Goal: Transaction & Acquisition: Subscribe to service/newsletter

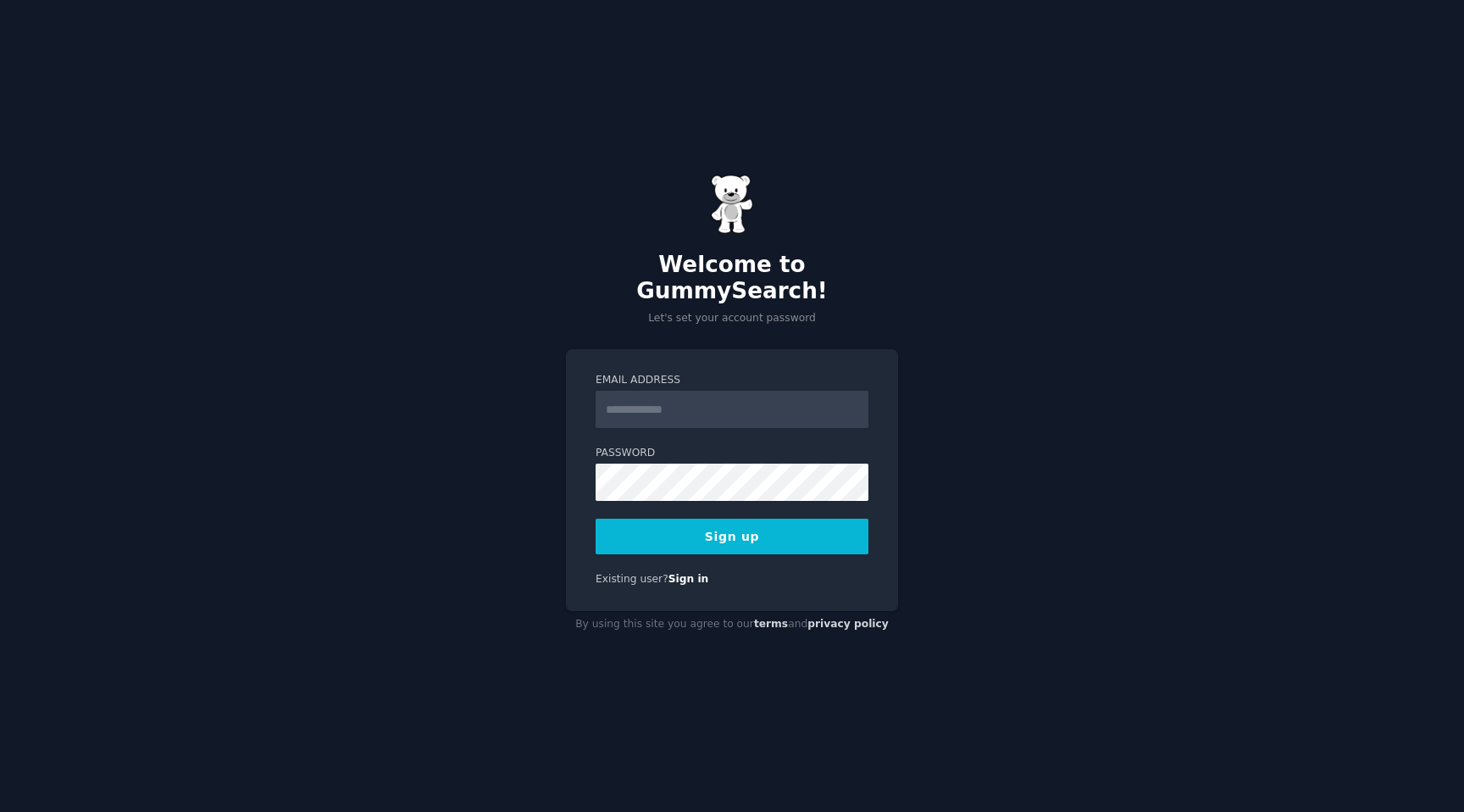
click at [664, 399] on input "Email Address" at bounding box center [732, 408] width 273 height 37
type input "**********"
click at [693, 573] on link "Sign in" at bounding box center [689, 579] width 41 height 12
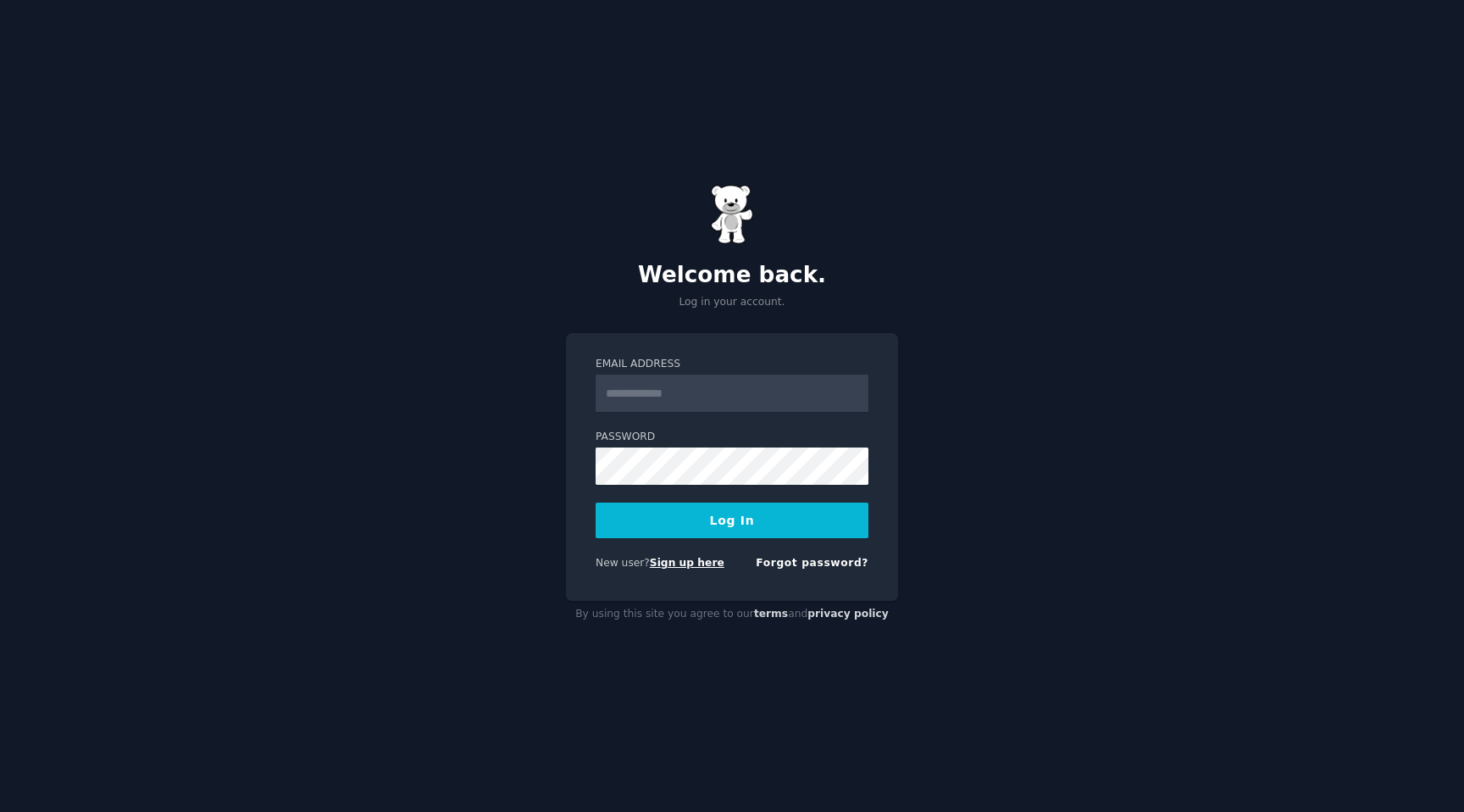
click at [690, 562] on link "Sign up here" at bounding box center [687, 563] width 75 height 12
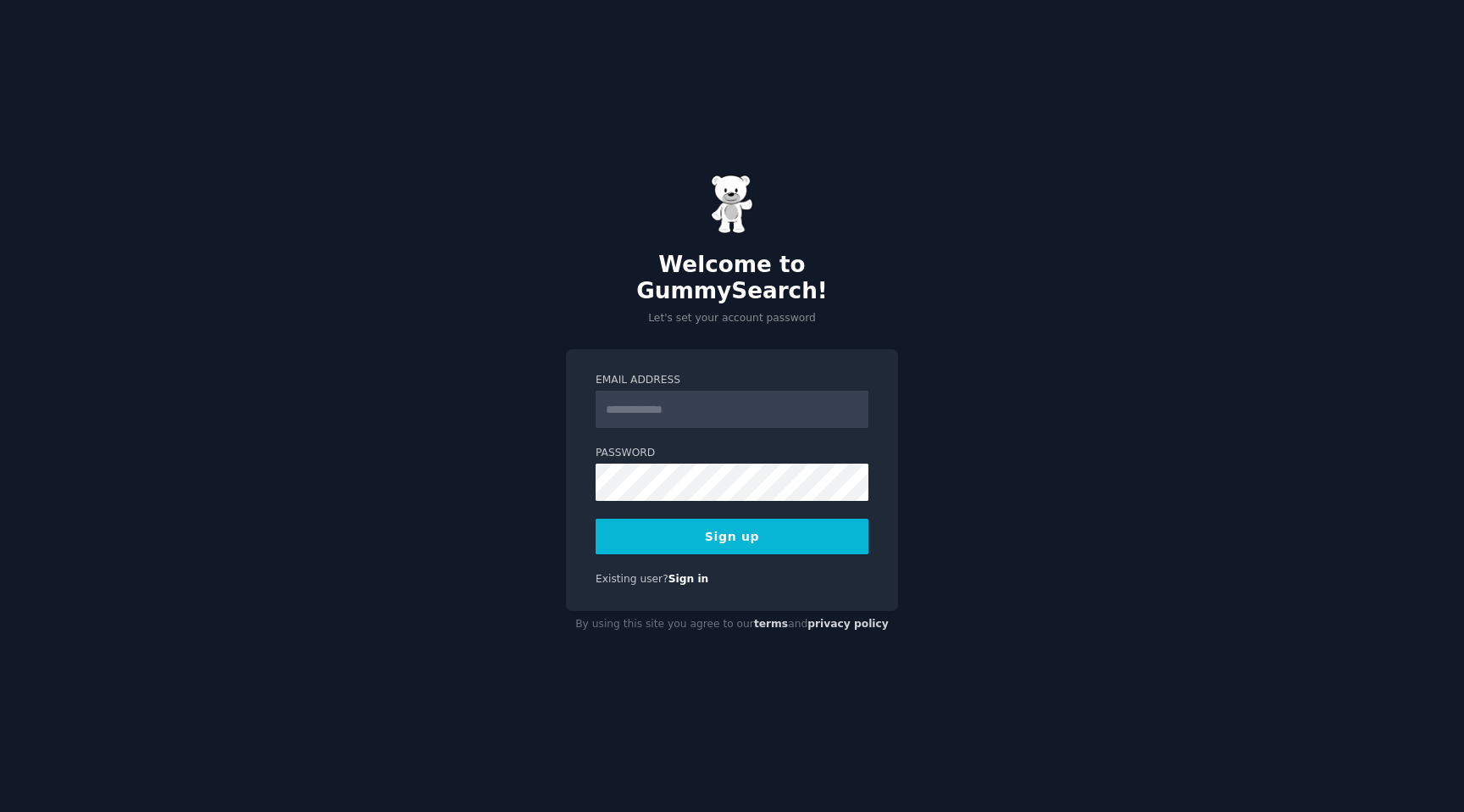
click at [794, 393] on input "Email Address" at bounding box center [732, 408] width 273 height 37
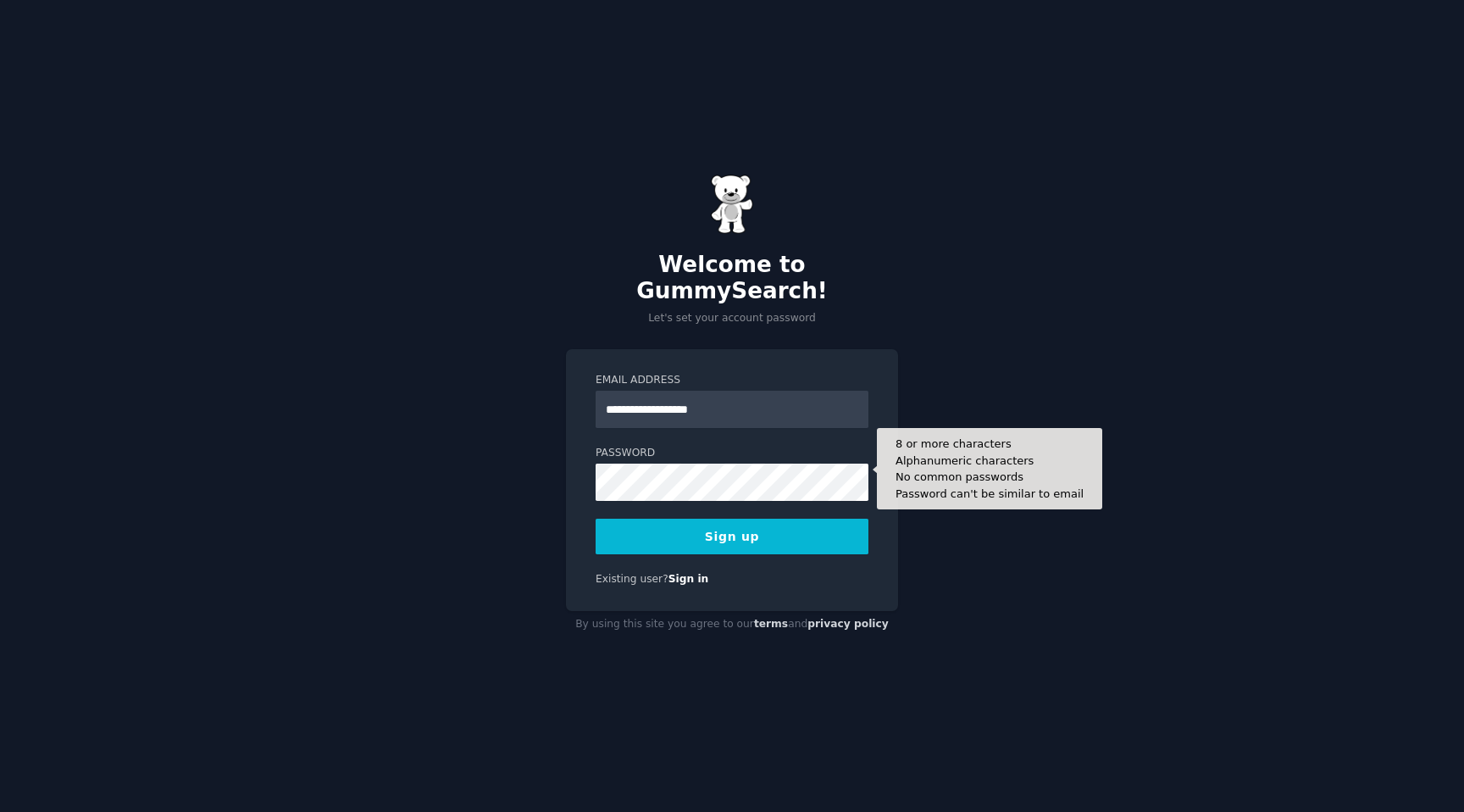
type input "**********"
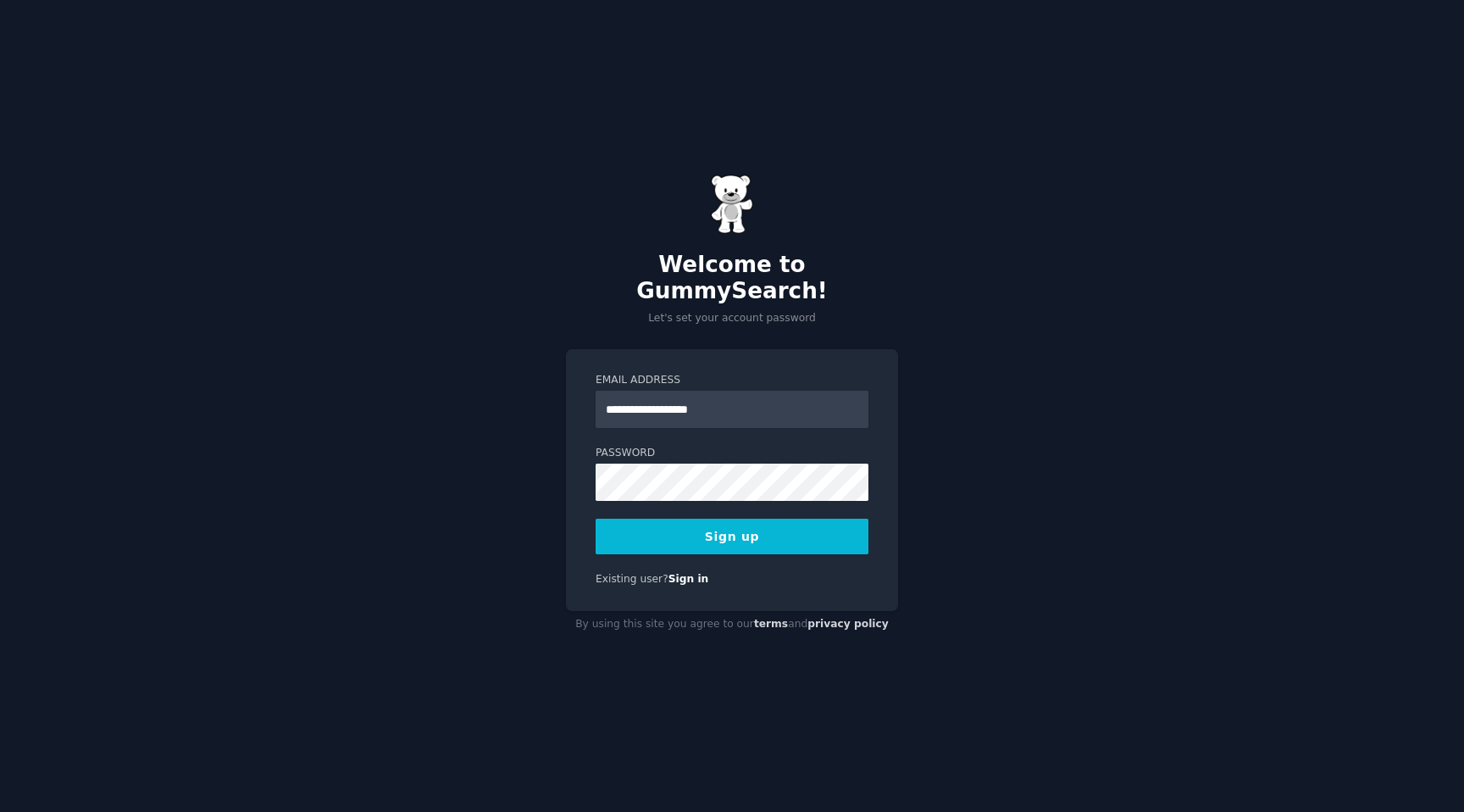
click at [798, 533] on button "Sign up" at bounding box center [732, 536] width 273 height 36
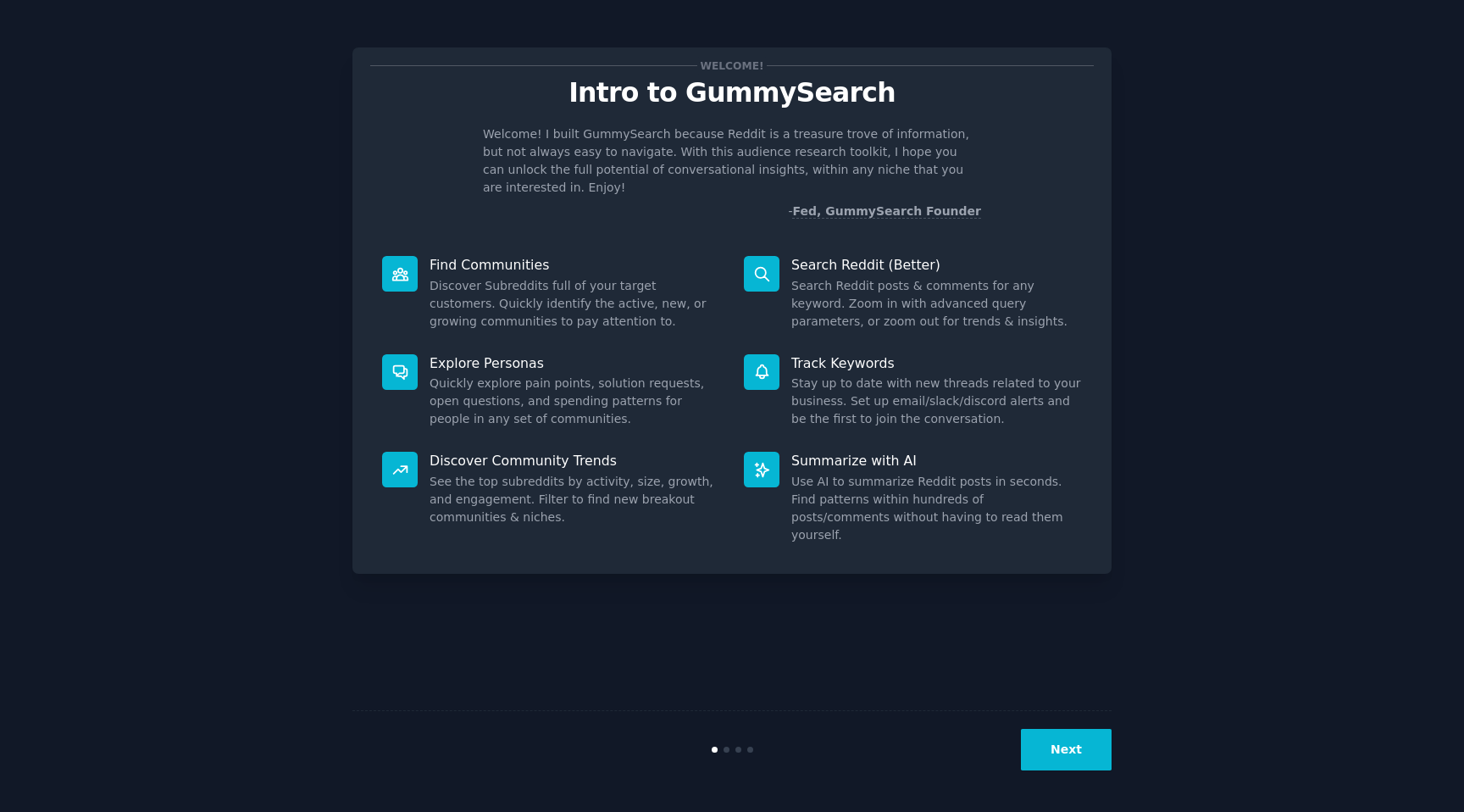
click at [1053, 754] on button "Next" at bounding box center [1066, 749] width 91 height 42
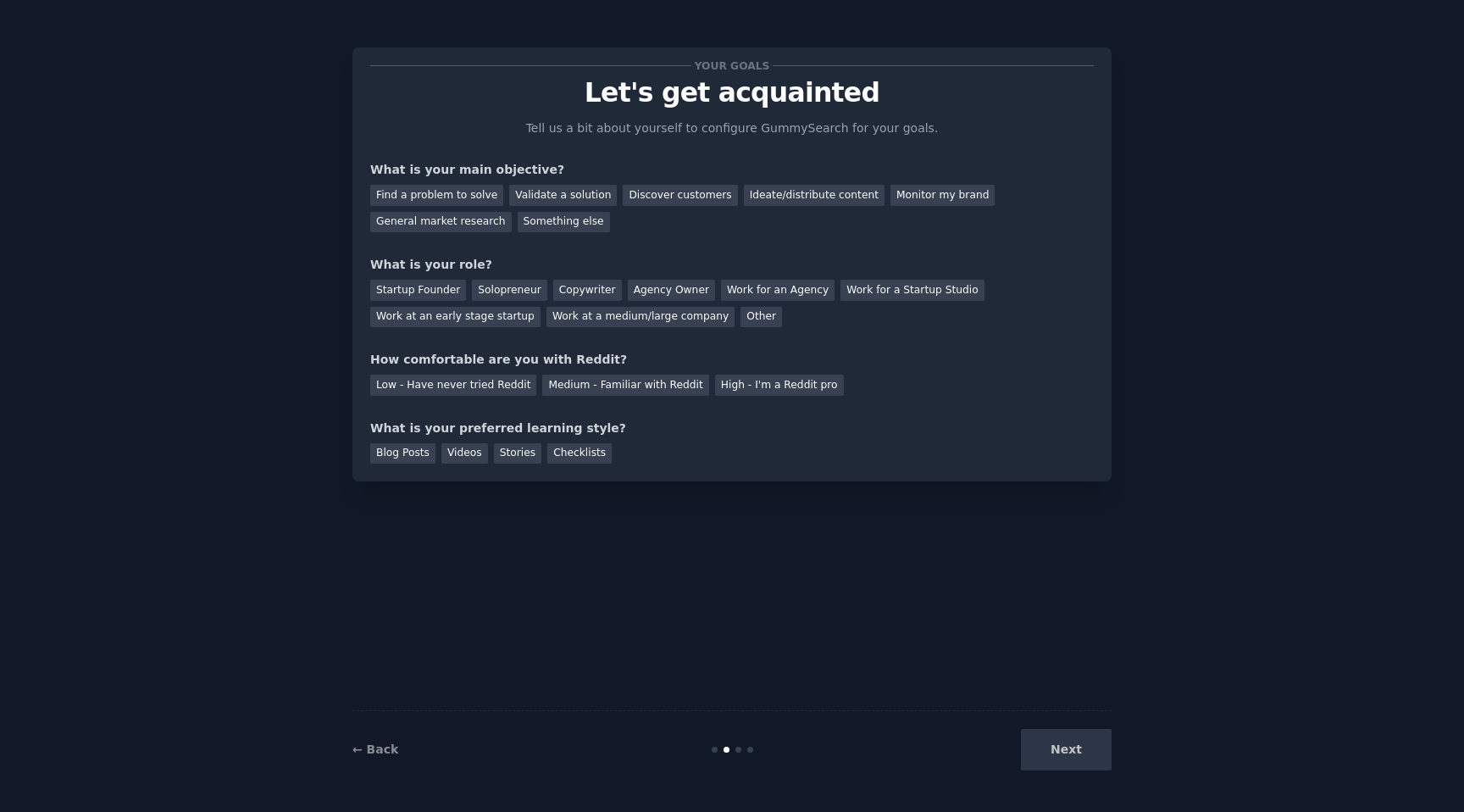
click at [1053, 754] on div "Next" at bounding box center [985, 749] width 253 height 42
click at [478, 203] on div "Find a problem to solve" at bounding box center [437, 194] width 133 height 21
click at [554, 193] on div "Validate a solution" at bounding box center [563, 194] width 108 height 21
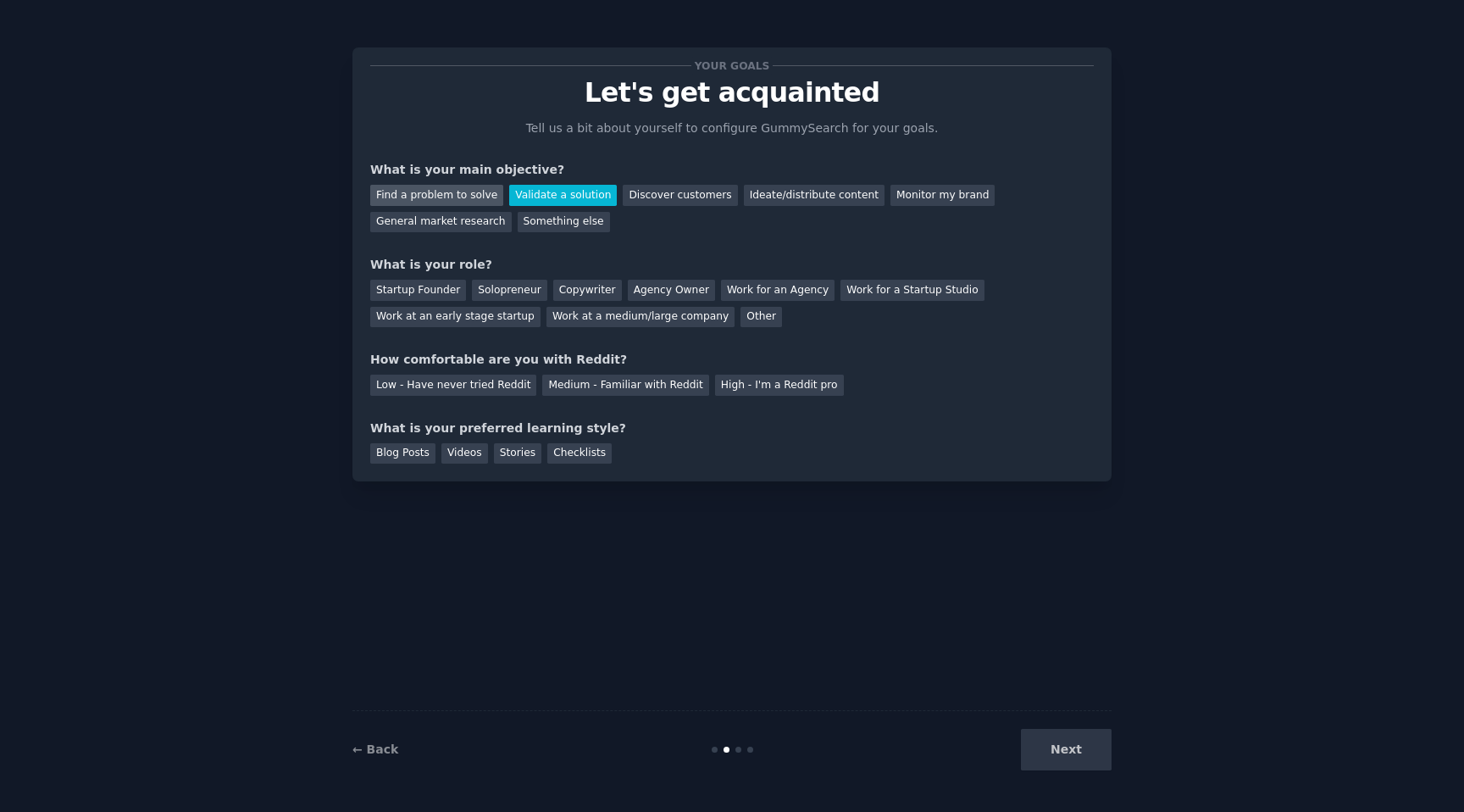
click at [453, 192] on div "Find a problem to solve" at bounding box center [437, 194] width 133 height 21
click at [439, 290] on div "Startup Founder" at bounding box center [419, 290] width 96 height 21
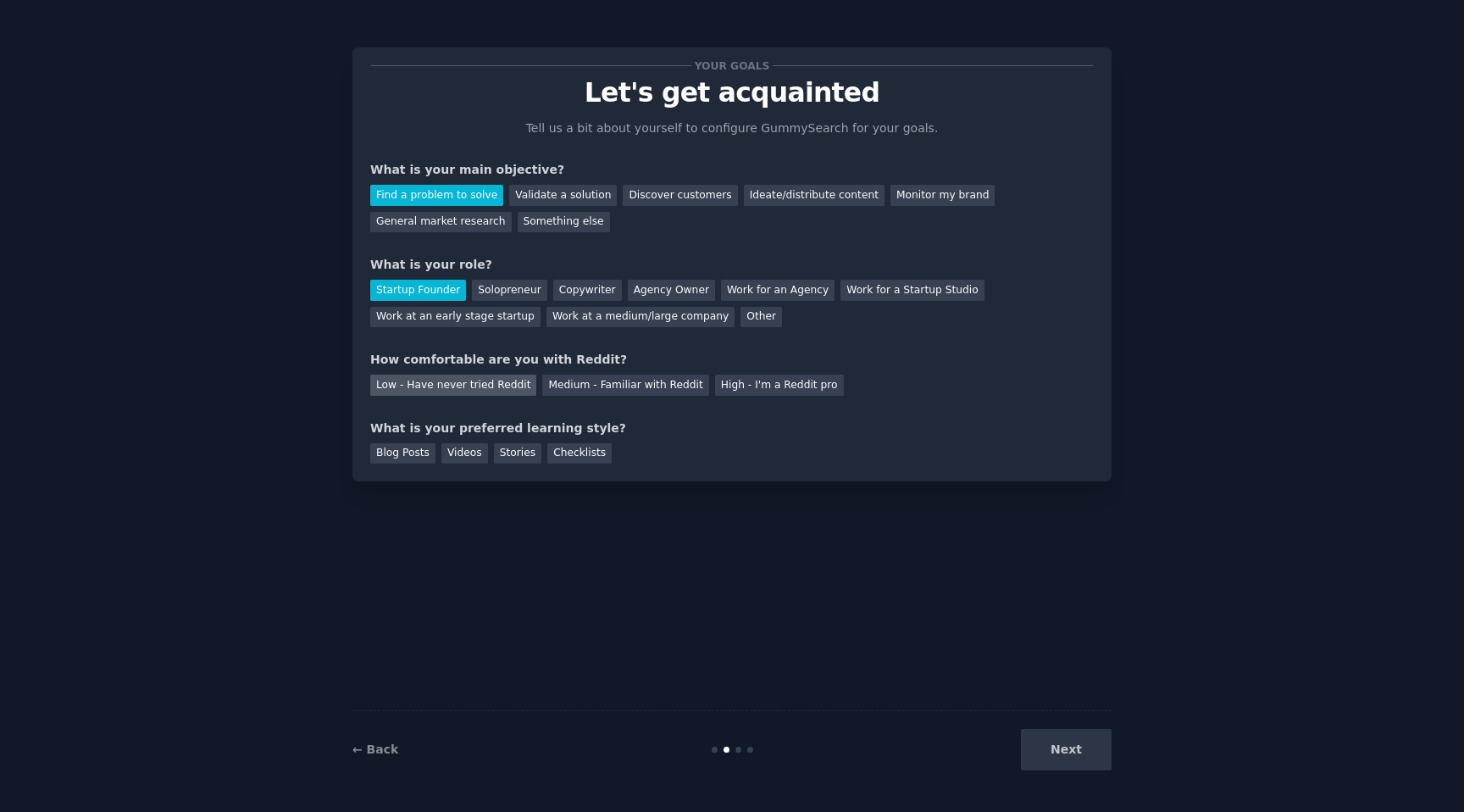
click at [485, 389] on div "Low - Have never tried Reddit" at bounding box center [453, 385] width 166 height 21
click at [421, 456] on div "Blog Posts" at bounding box center [403, 453] width 65 height 21
click at [1034, 744] on button "Next" at bounding box center [1066, 749] width 91 height 42
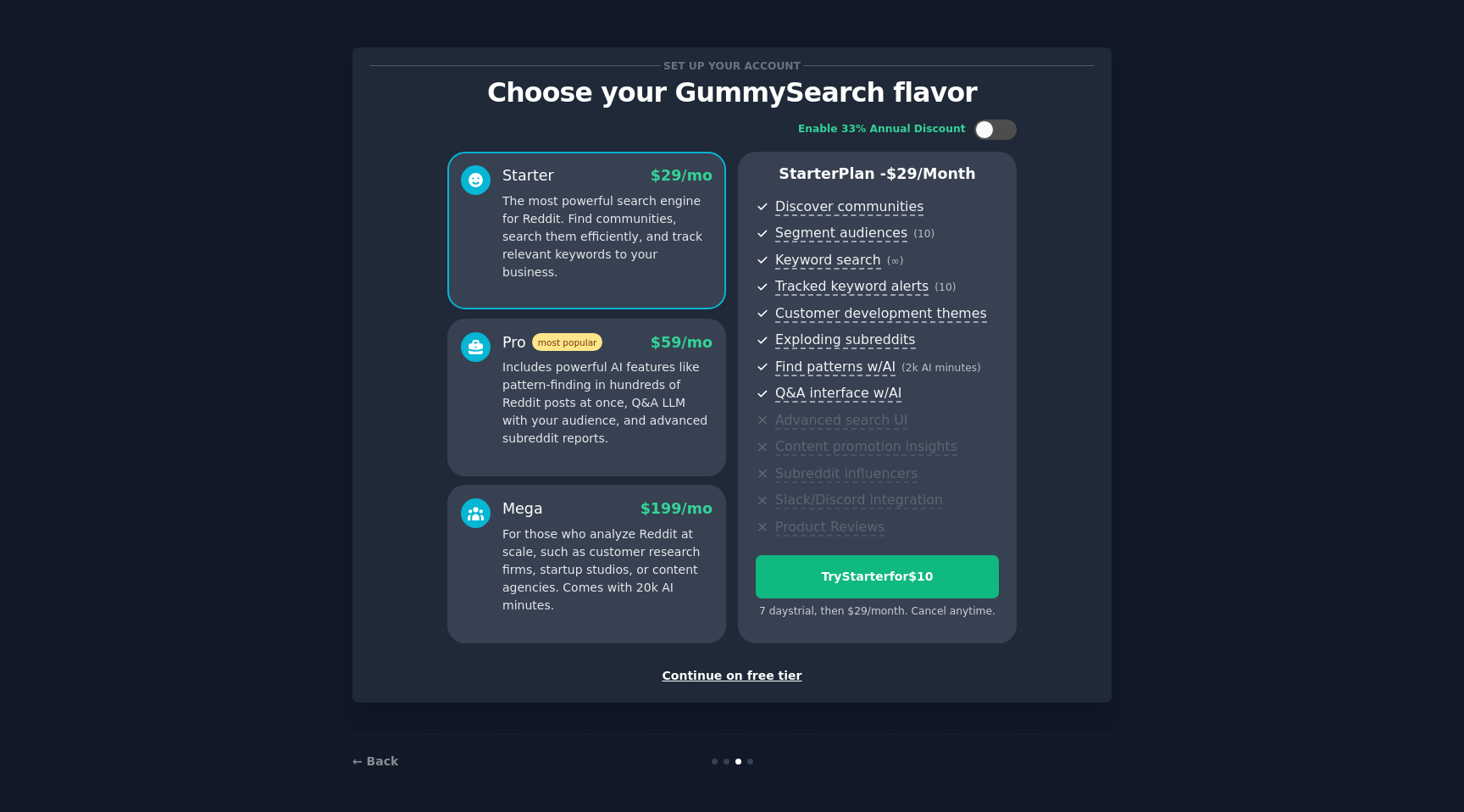
click at [631, 390] on p "Includes powerful AI features like pattern-finding in hundreds of Reddit posts …" at bounding box center [607, 403] width 210 height 89
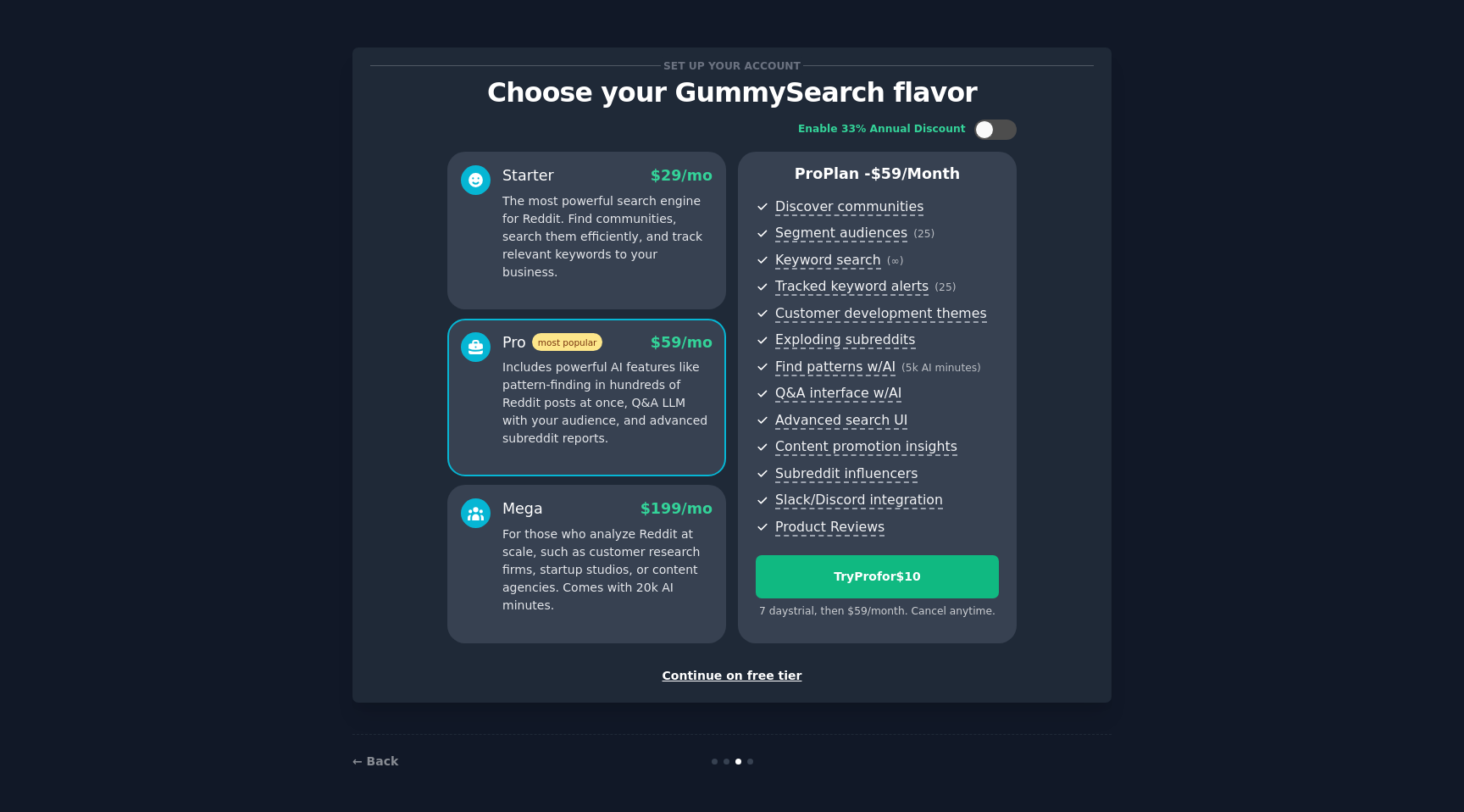
click at [646, 484] on div "Mega $ 199 /mo For those who analyze Reddit at scale, such as customer research…" at bounding box center [587, 563] width 279 height 157
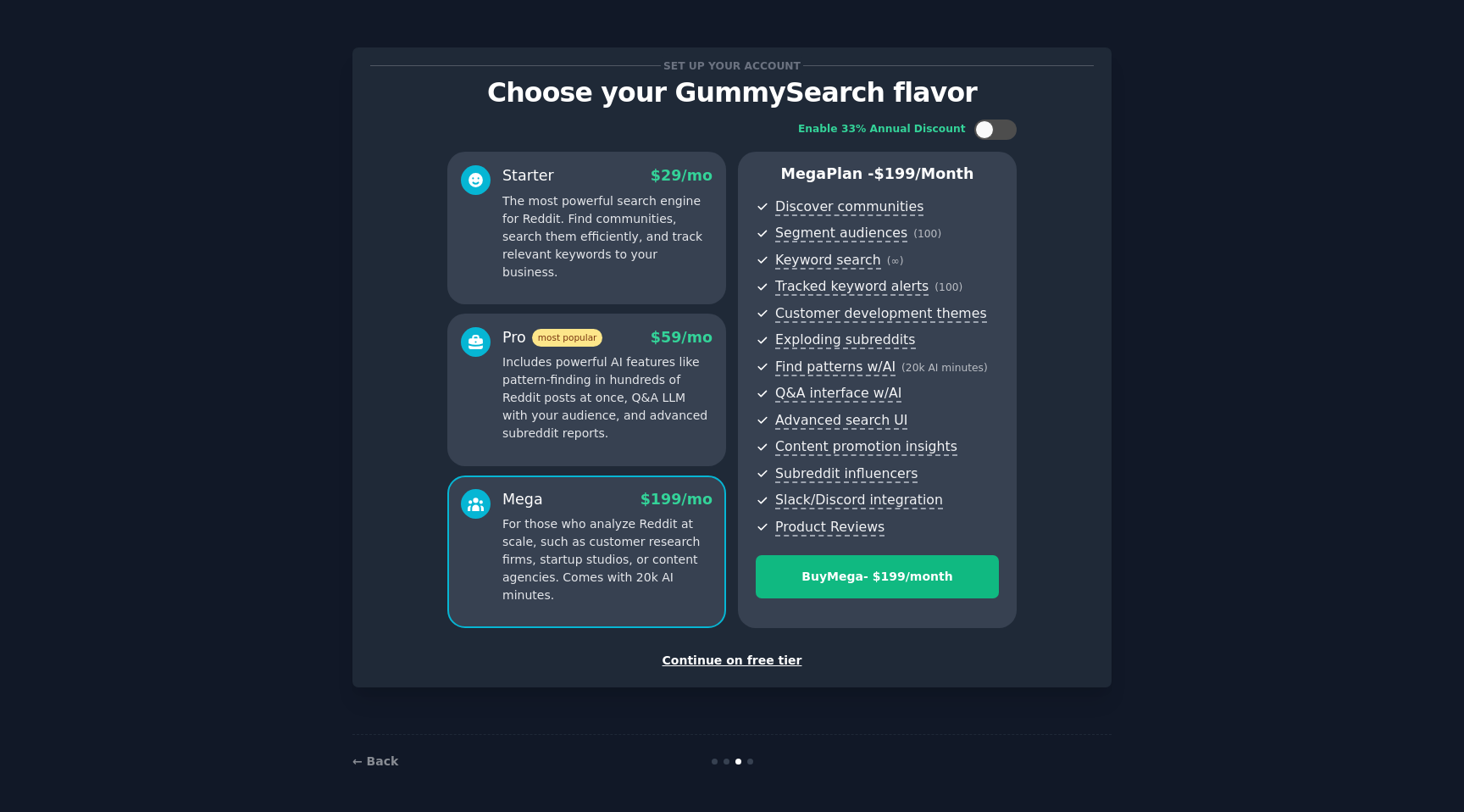
click at [646, 484] on div "Mega $ 199 /mo For those who analyze Reddit at scale, such as customer research…" at bounding box center [587, 551] width 279 height 152
click at [646, 405] on p "Includes powerful AI features like pattern-finding in hundreds of Reddit posts …" at bounding box center [607, 398] width 210 height 89
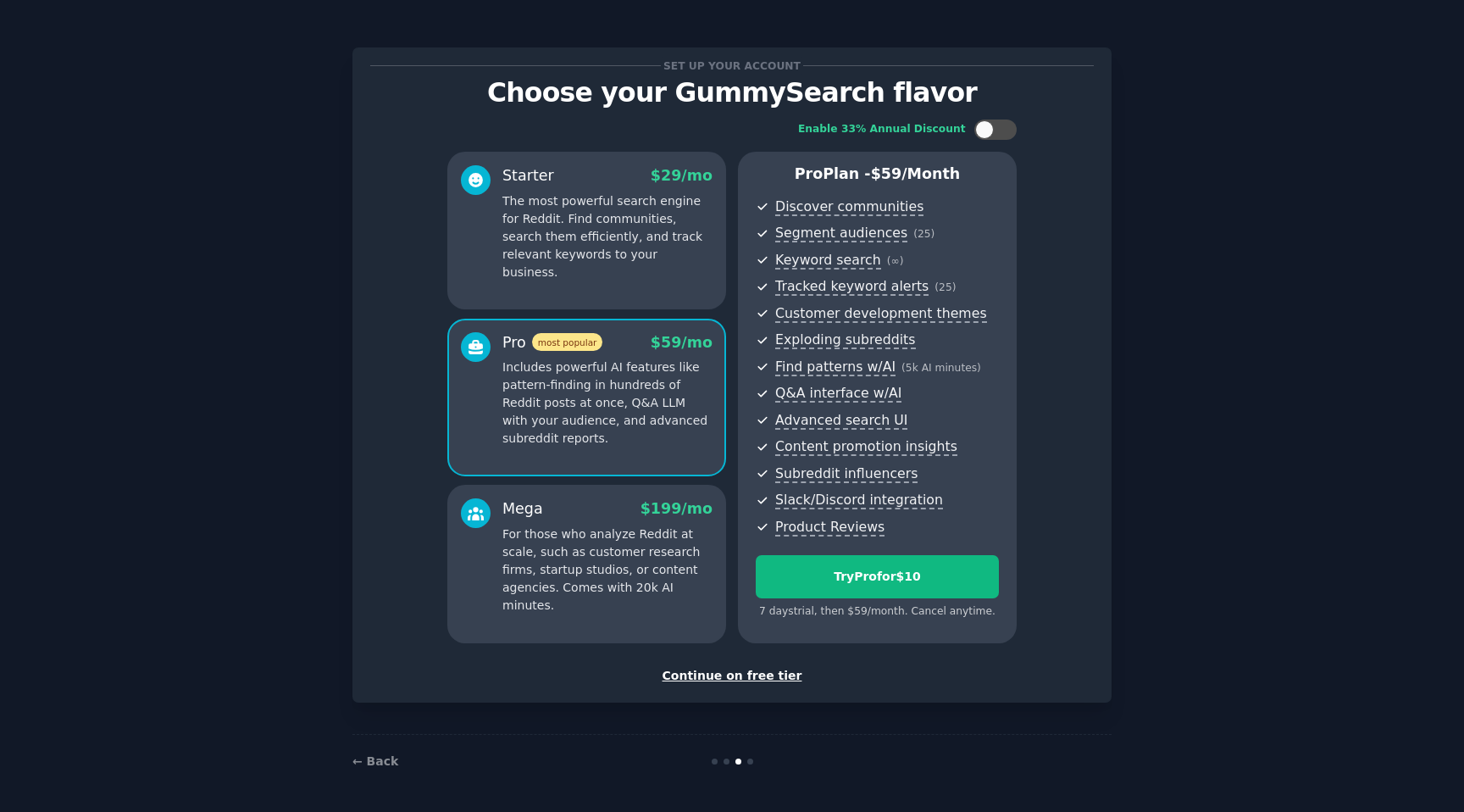
click at [655, 306] on div "Starter $ 29 /mo The most powerful search engine for Reddit. Find communities, …" at bounding box center [587, 230] width 279 height 157
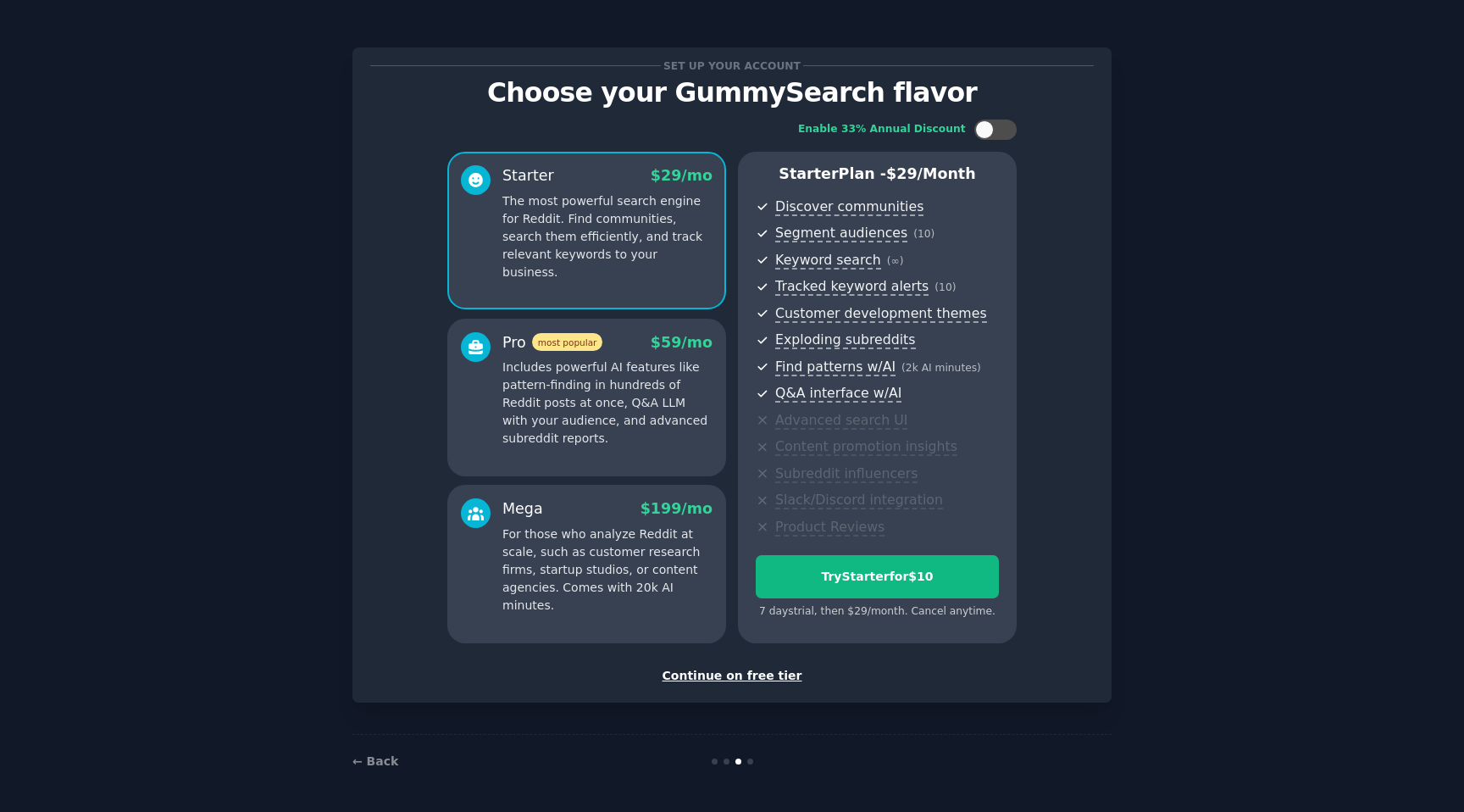
click at [653, 397] on p "Includes powerful AI features like pattern-finding in hundreds of Reddit posts …" at bounding box center [607, 403] width 210 height 89
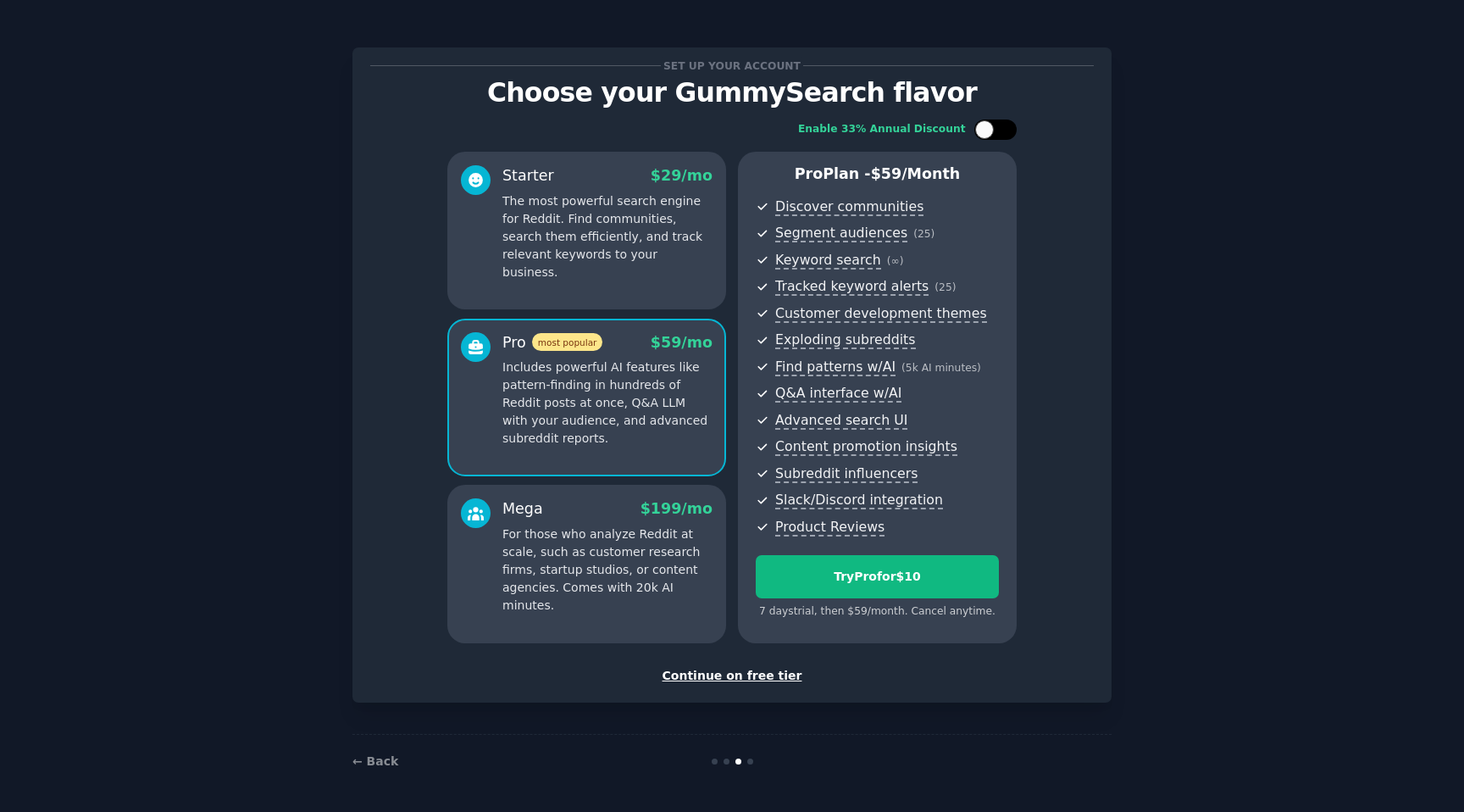
click at [1003, 122] on div at bounding box center [996, 130] width 43 height 20
click at [1000, 128] on div at bounding box center [1007, 130] width 19 height 19
checkbox input "false"
click at [929, 571] on div "Try Pro for $10" at bounding box center [877, 577] width 241 height 18
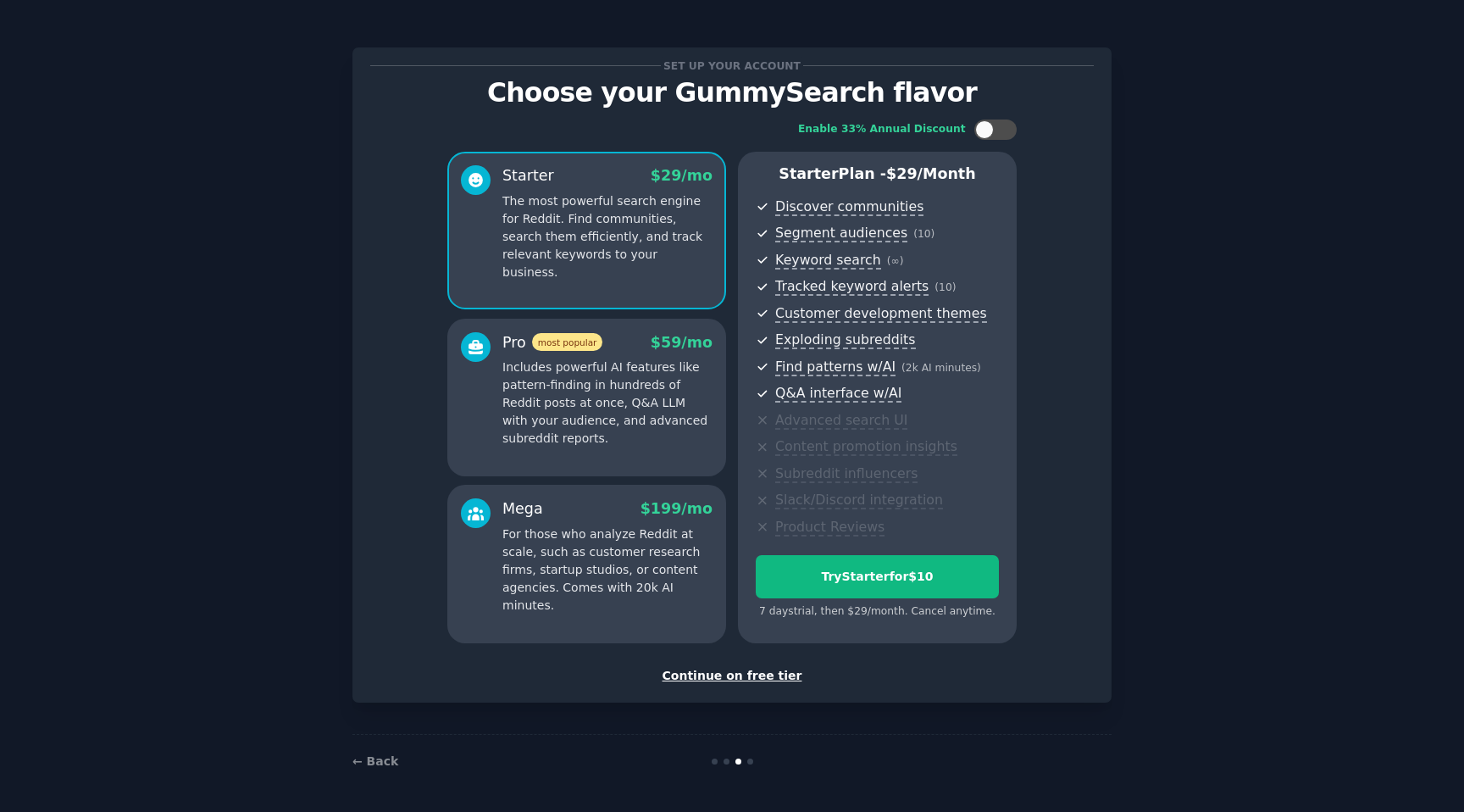
click at [925, 617] on div "7 days trial, then $ 29 /month . Cancel anytime." at bounding box center [877, 611] width 243 height 15
click at [592, 236] on p "The most powerful search engine for Reddit. Find communities, search them effic…" at bounding box center [607, 236] width 210 height 89
click at [643, 381] on p "Includes powerful AI features like pattern-finding in hundreds of Reddit posts …" at bounding box center [607, 403] width 210 height 89
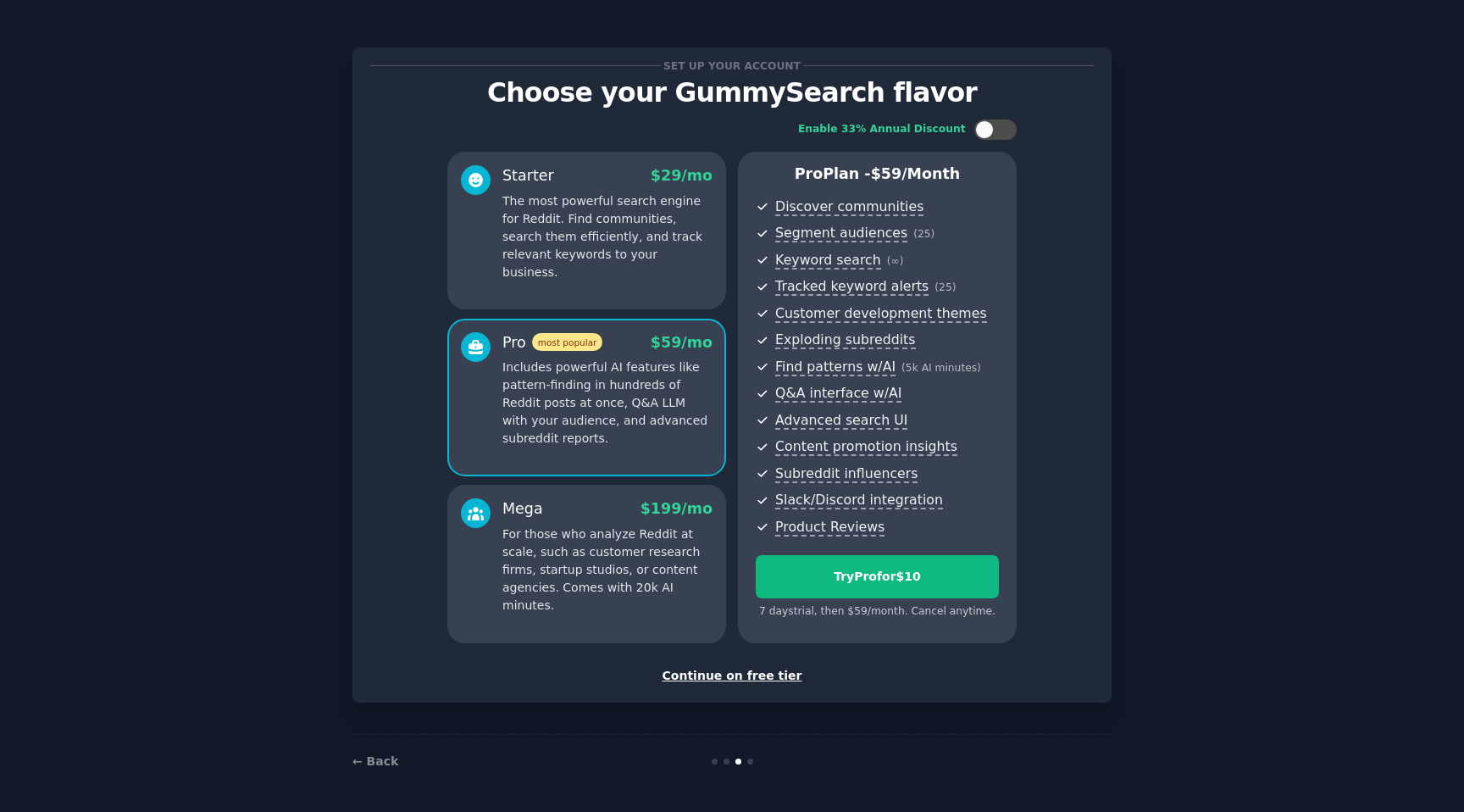
click at [630, 222] on p "The most powerful search engine for Reddit. Find communities, search them effic…" at bounding box center [607, 236] width 210 height 89
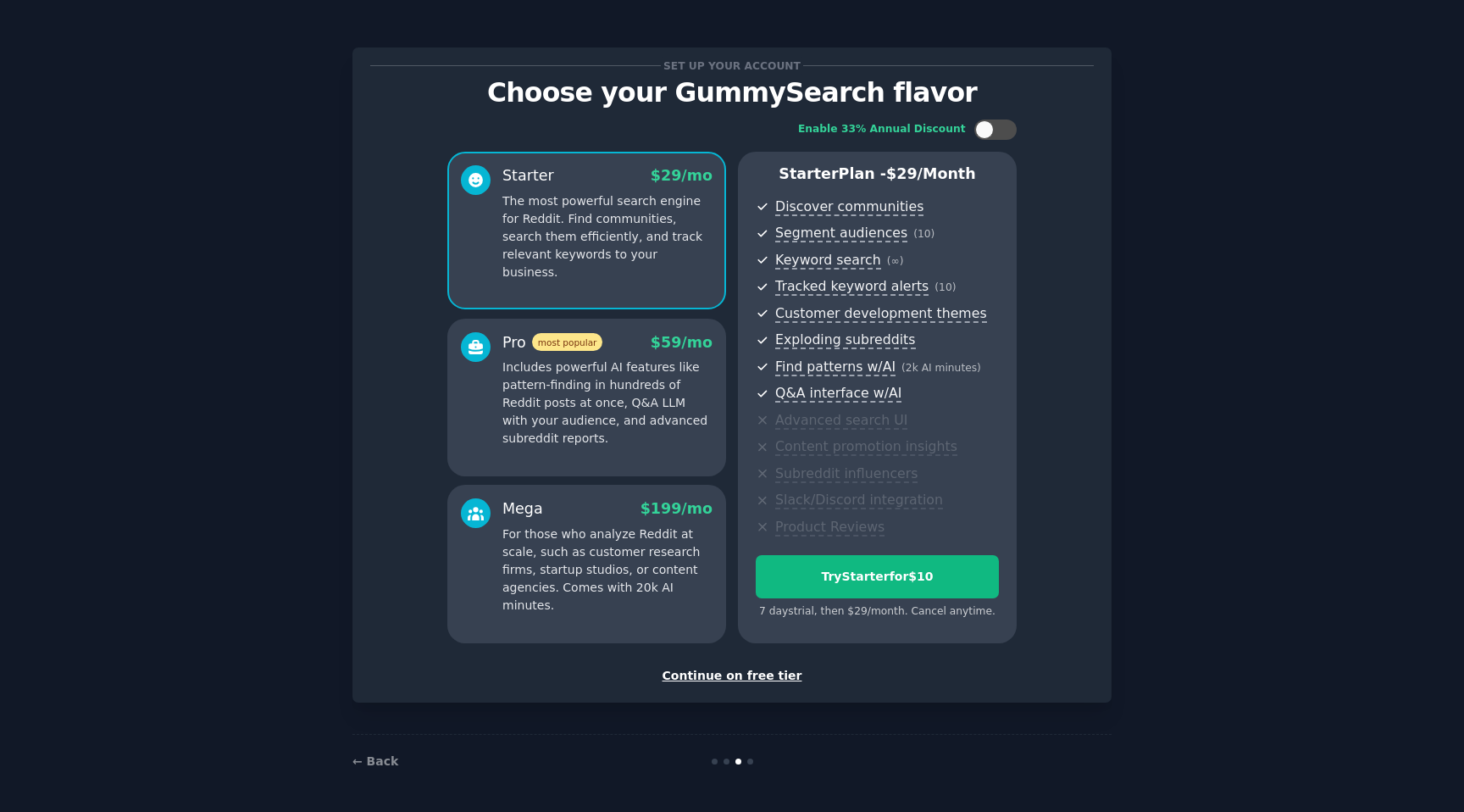
click at [633, 227] on p "The most powerful search engine for Reddit. Find communities, search them effic…" at bounding box center [607, 236] width 210 height 89
click at [834, 578] on div "Try Starter for $10" at bounding box center [877, 577] width 241 height 18
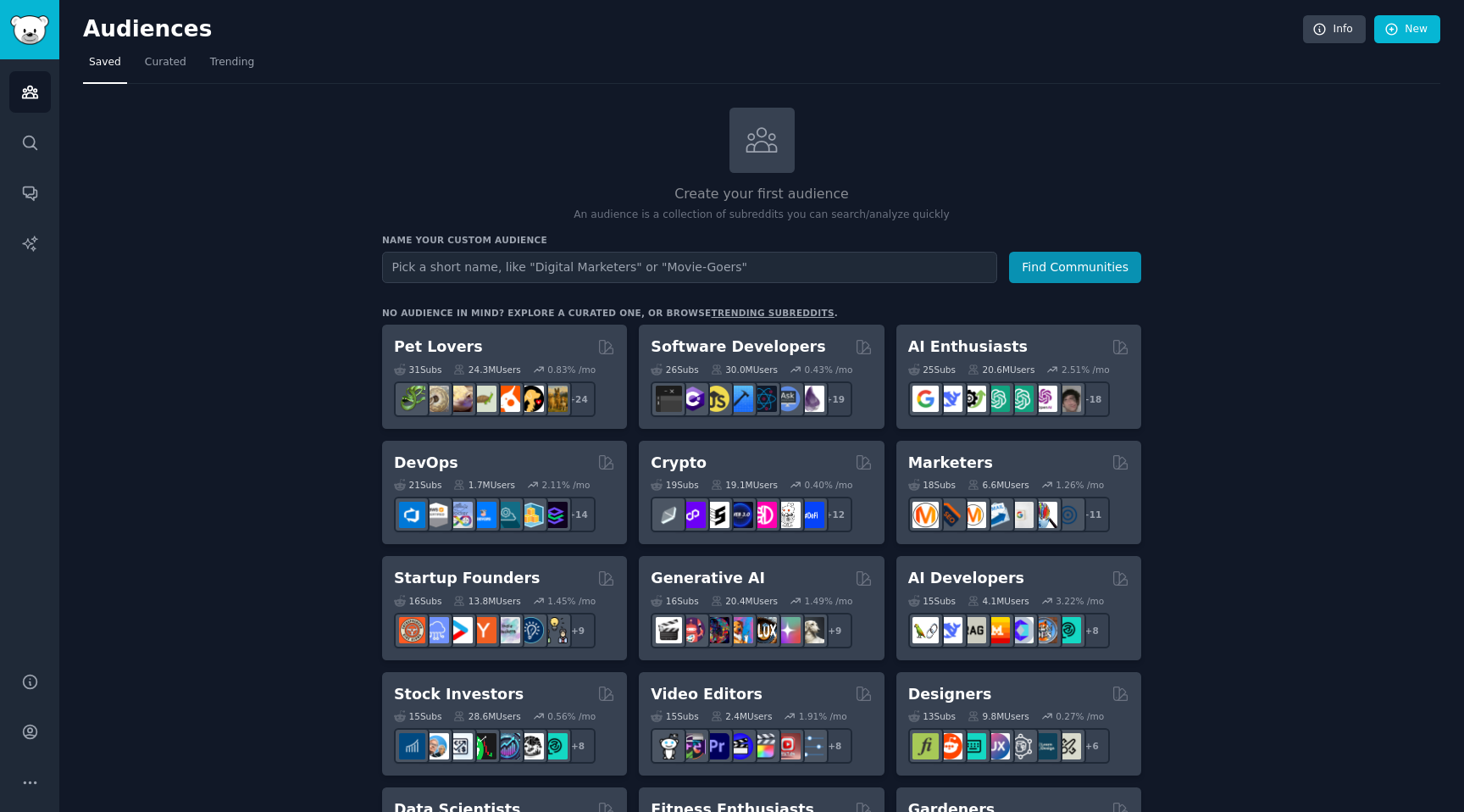
click at [554, 134] on div "Create your first audience An audience is a collection of subreddits you can se…" at bounding box center [761, 165] width 759 height 116
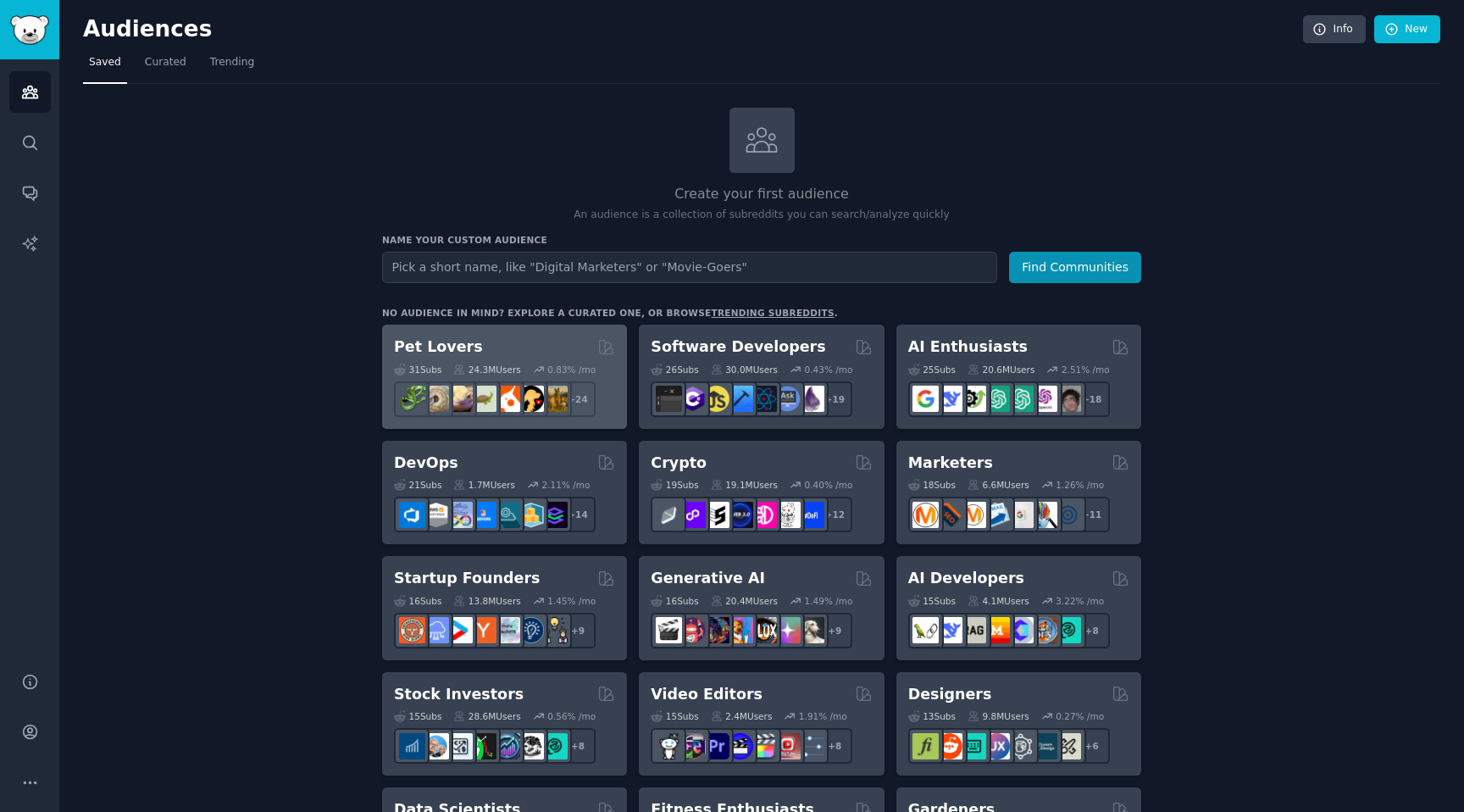
click at [537, 365] on icon at bounding box center [539, 370] width 12 height 12
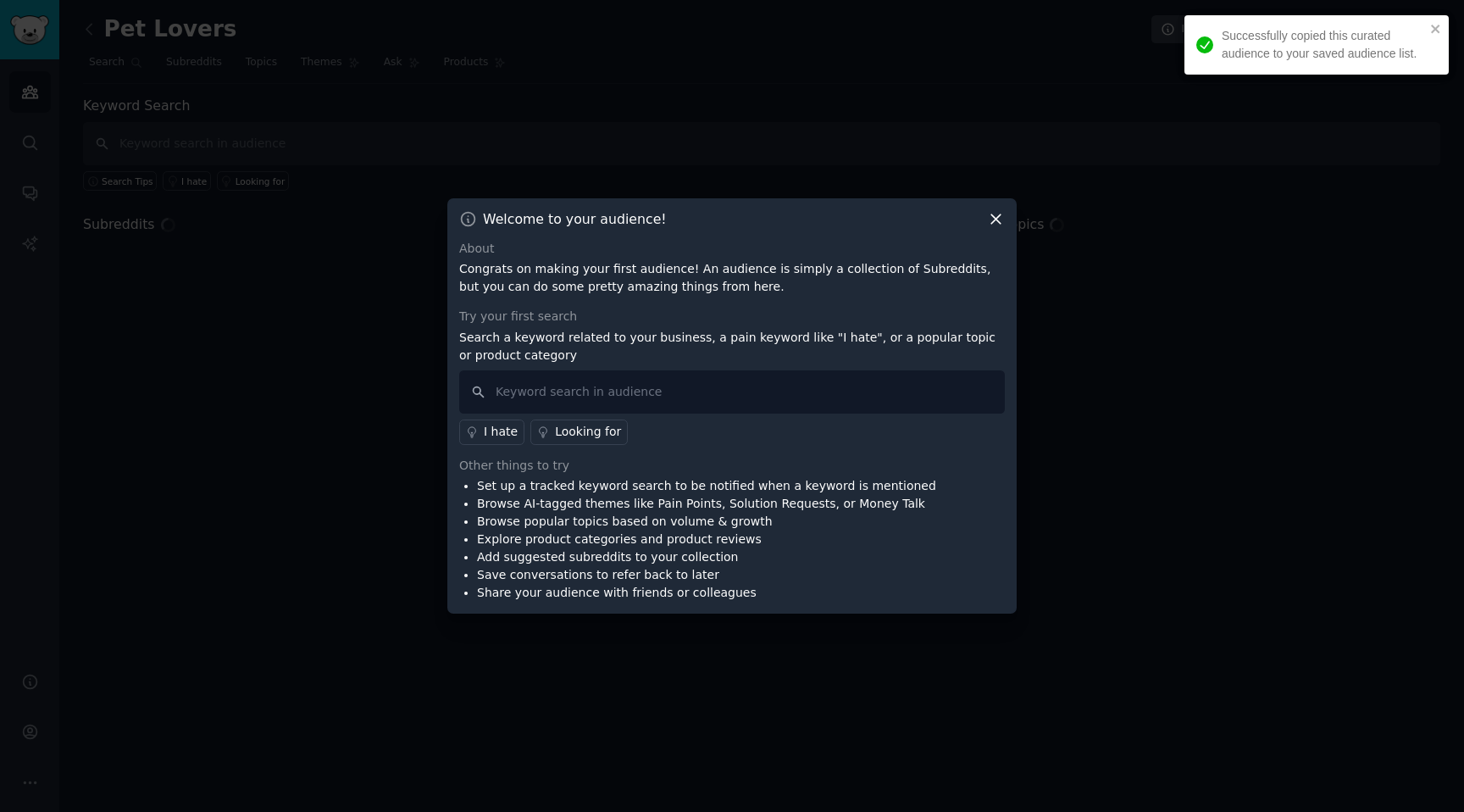
click at [880, 265] on p "Congrats on making your first audience! An audience is simply a collection of S…" at bounding box center [732, 278] width 546 height 36
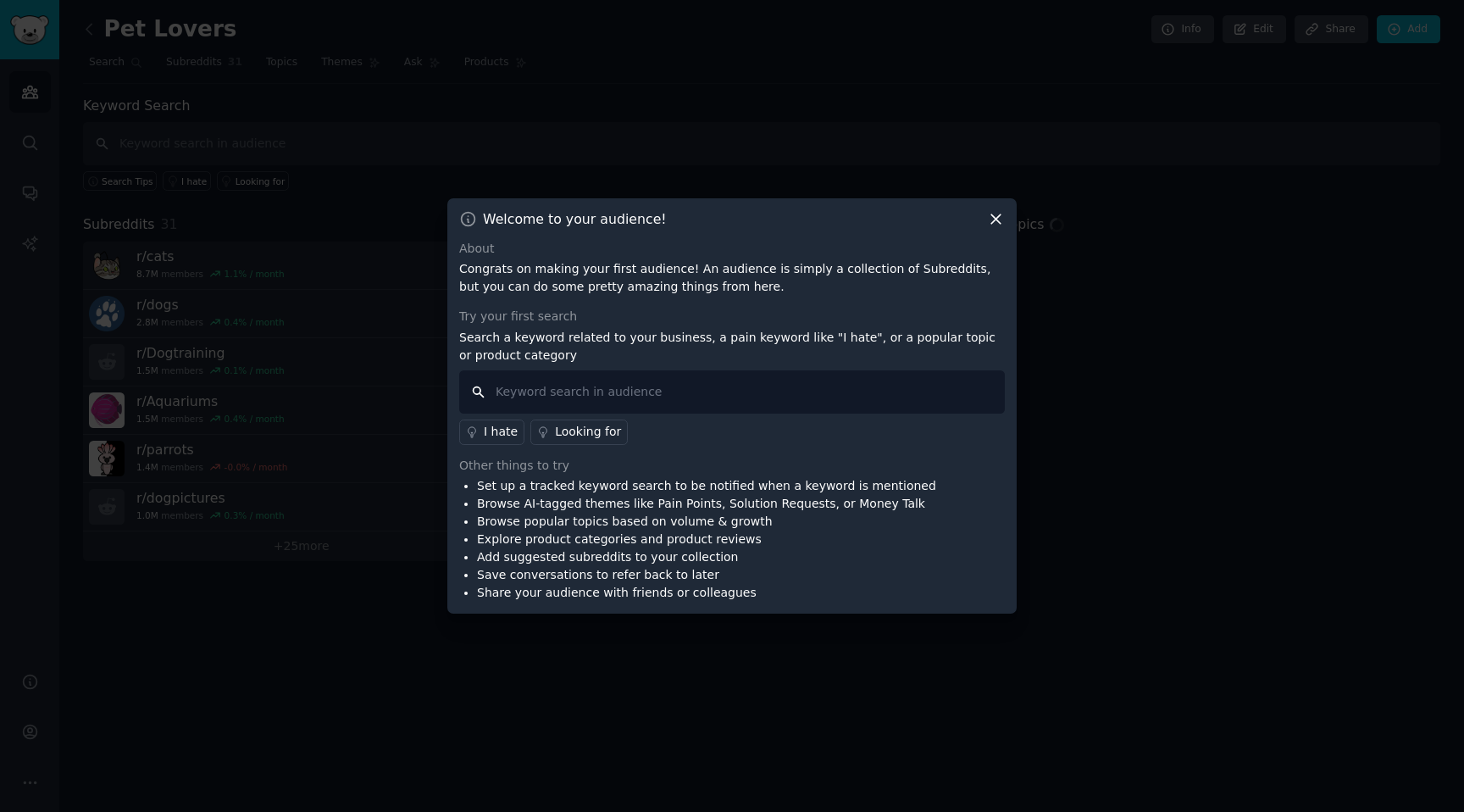
click at [675, 398] on input "text" at bounding box center [732, 392] width 546 height 43
click at [997, 212] on icon at bounding box center [997, 219] width 18 height 18
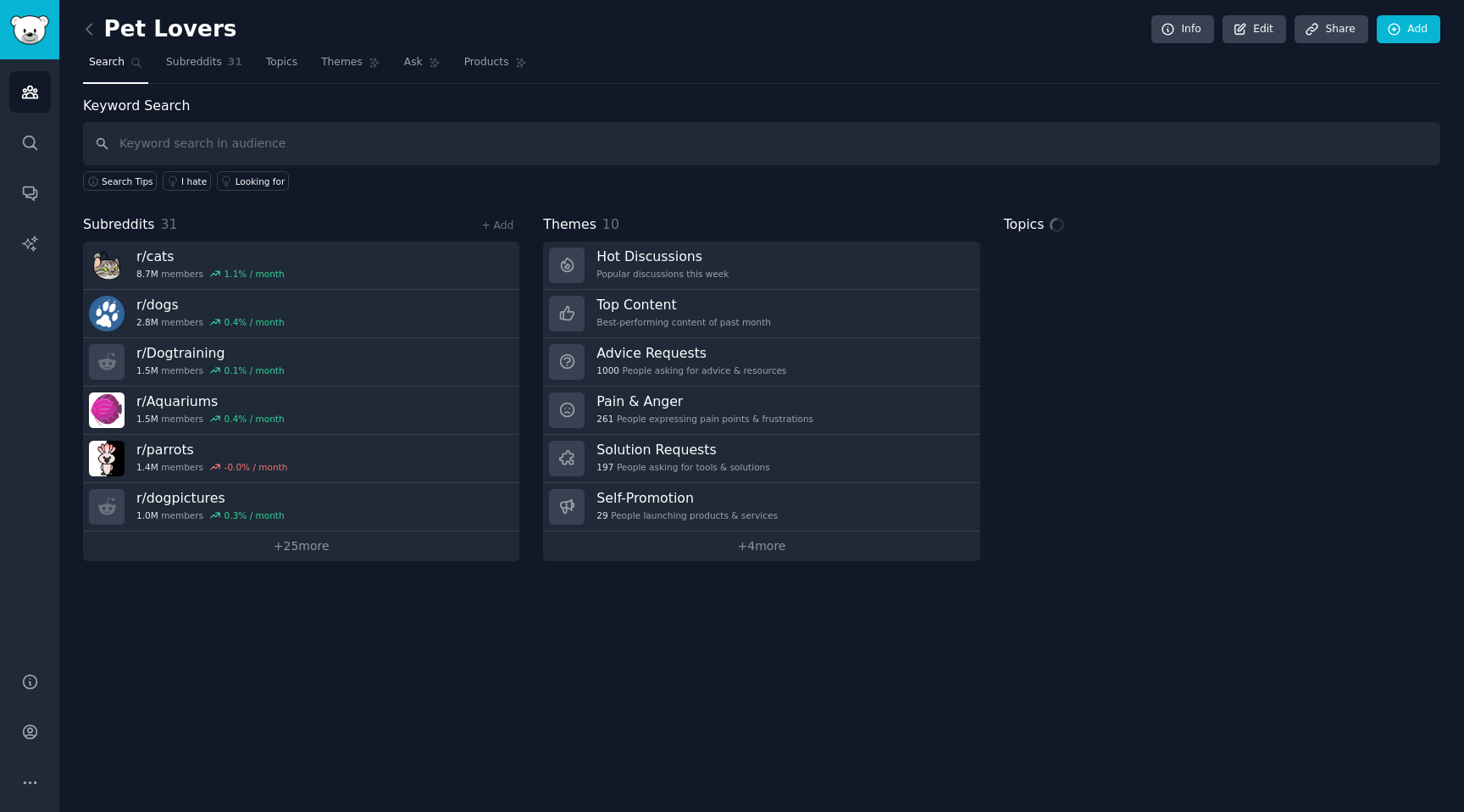
click at [677, 78] on nav "Search Subreddits 31 Topics Themes Ask Products" at bounding box center [761, 66] width 1357 height 35
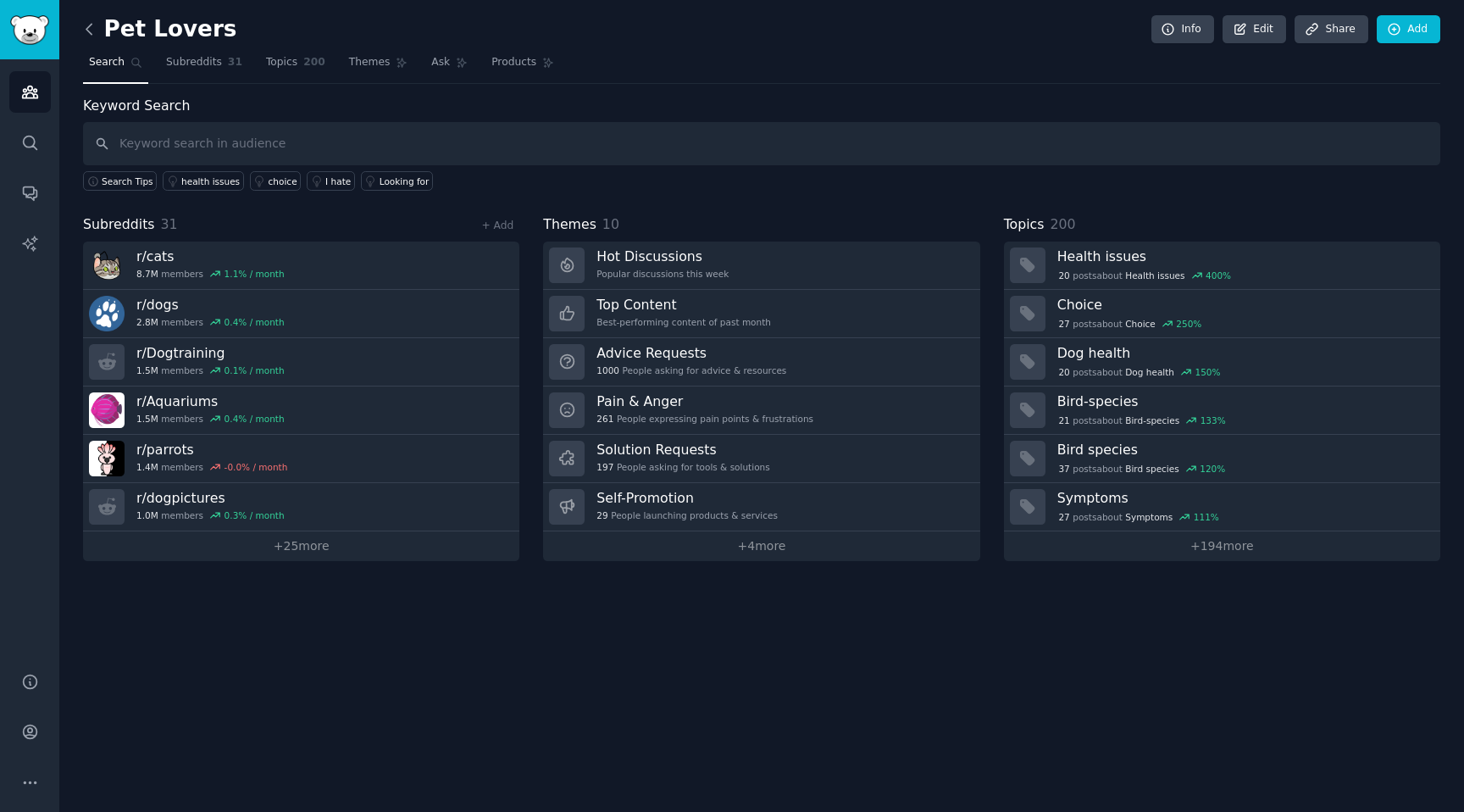
click at [84, 33] on icon at bounding box center [90, 29] width 18 height 18
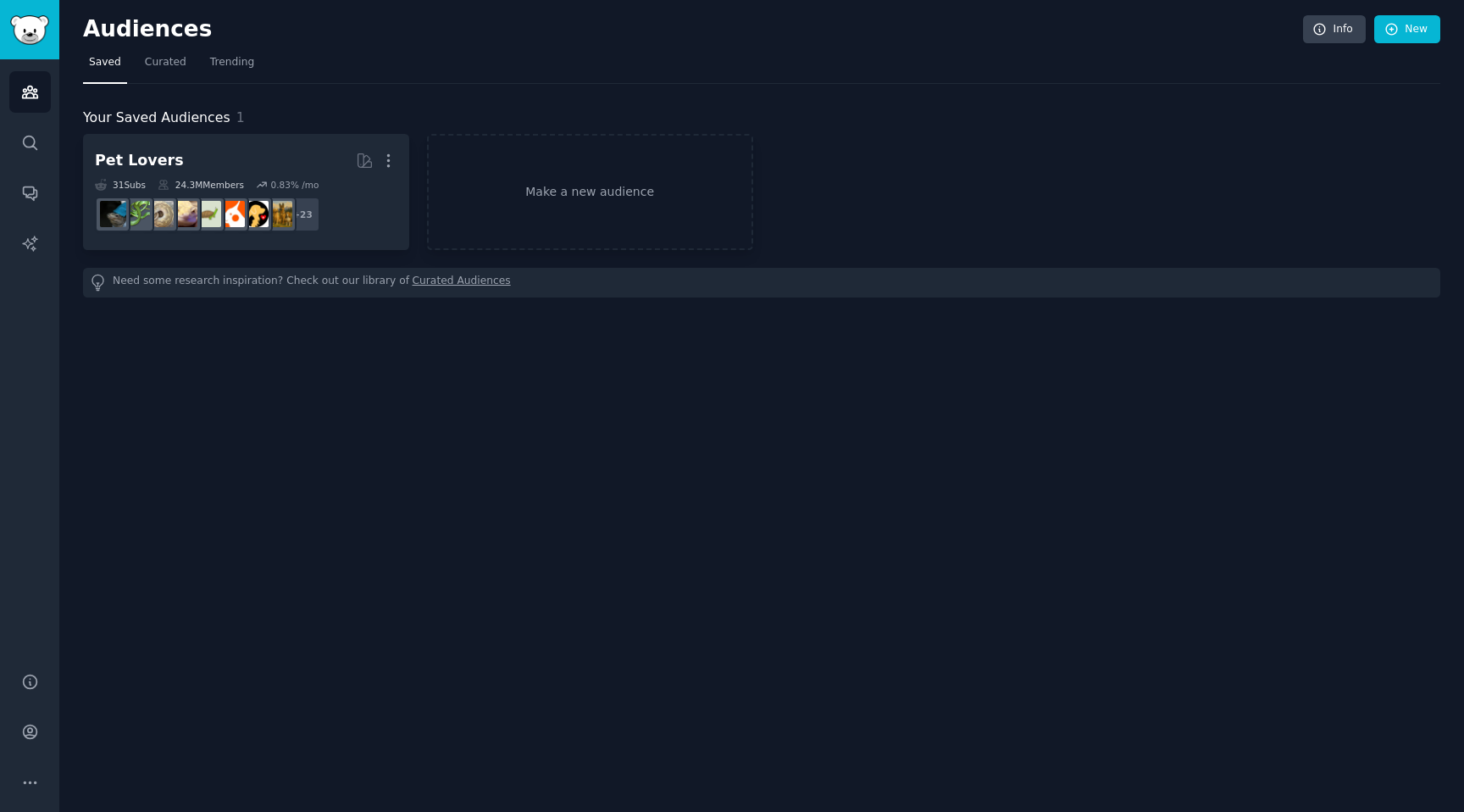
click at [485, 48] on div "Audiences Info New" at bounding box center [761, 32] width 1357 height 35
click at [484, 48] on div "Audiences Info New Saved Curated Trending Your Saved Audiences 1 Pet Lovers Mor…" at bounding box center [761, 163] width 1357 height 280
click at [484, 49] on nav "Saved Curated Trending" at bounding box center [761, 66] width 1357 height 35
click at [513, 503] on div "Audiences Info New Saved Curated Trending Your Saved Audiences 1 Pet Lovers Mor…" at bounding box center [762, 406] width 1405 height 812
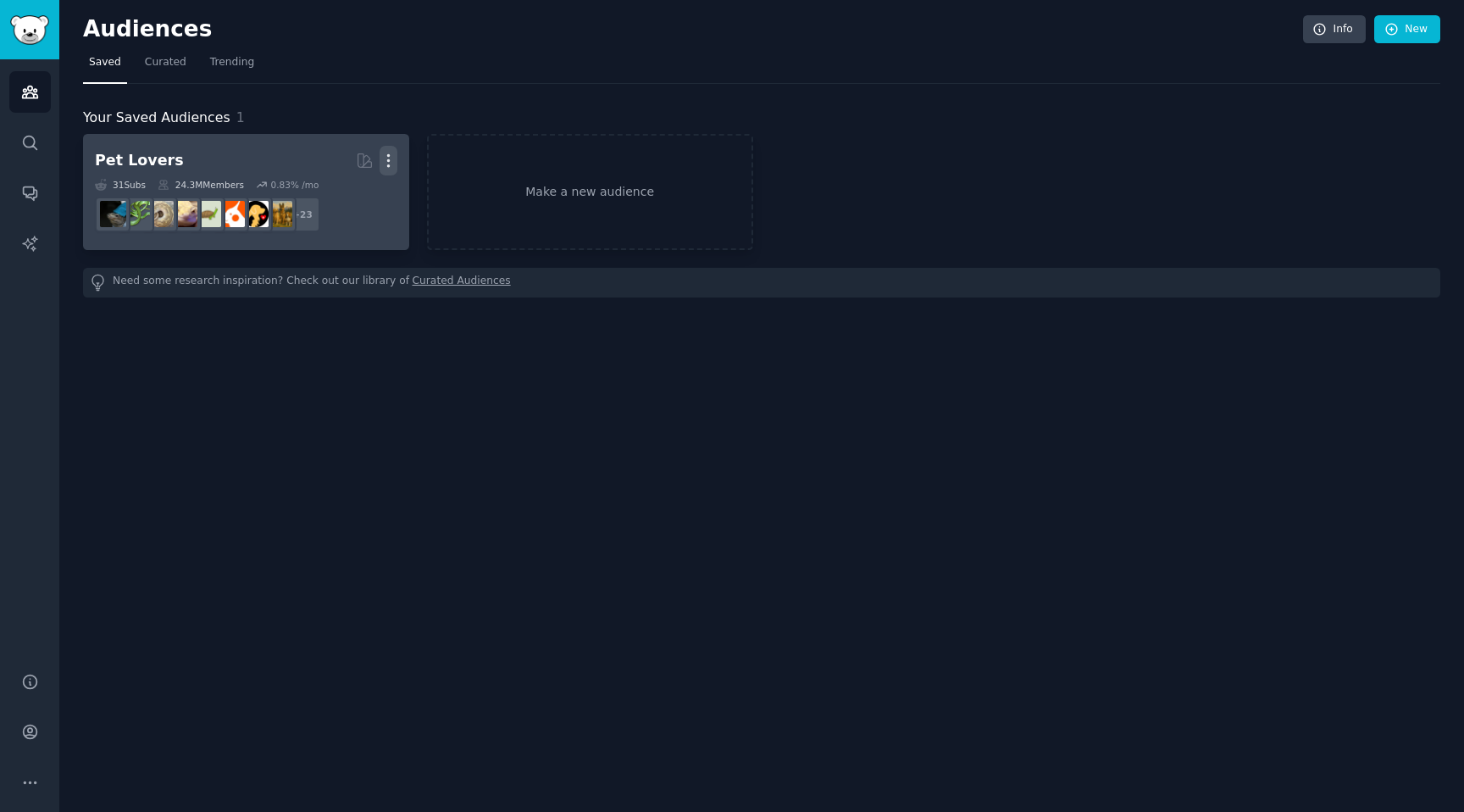
click at [393, 164] on icon "button" at bounding box center [389, 160] width 18 height 18
click at [335, 197] on p "Delete" at bounding box center [342, 196] width 39 height 18
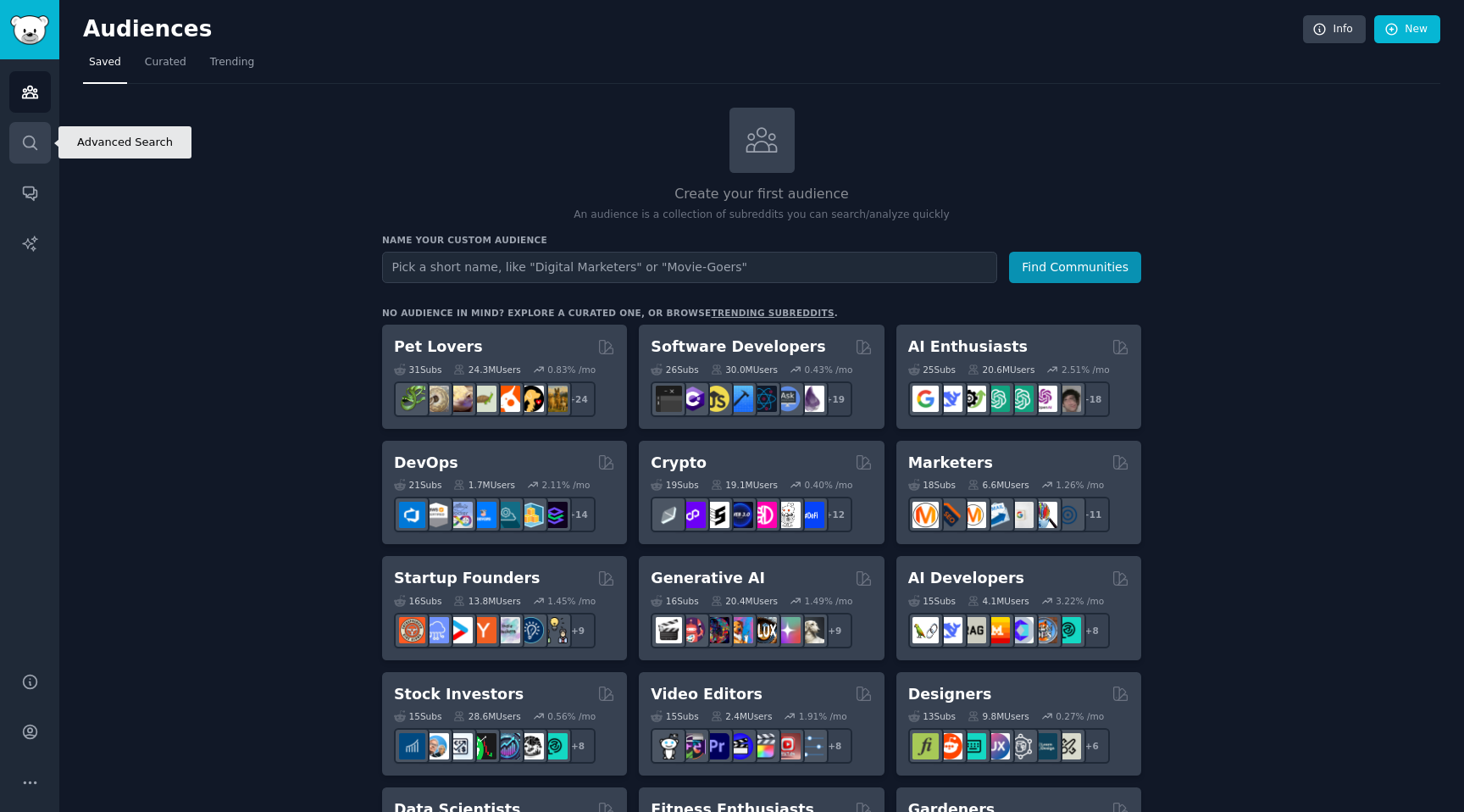
click at [30, 143] on icon "Sidebar" at bounding box center [30, 142] width 18 height 18
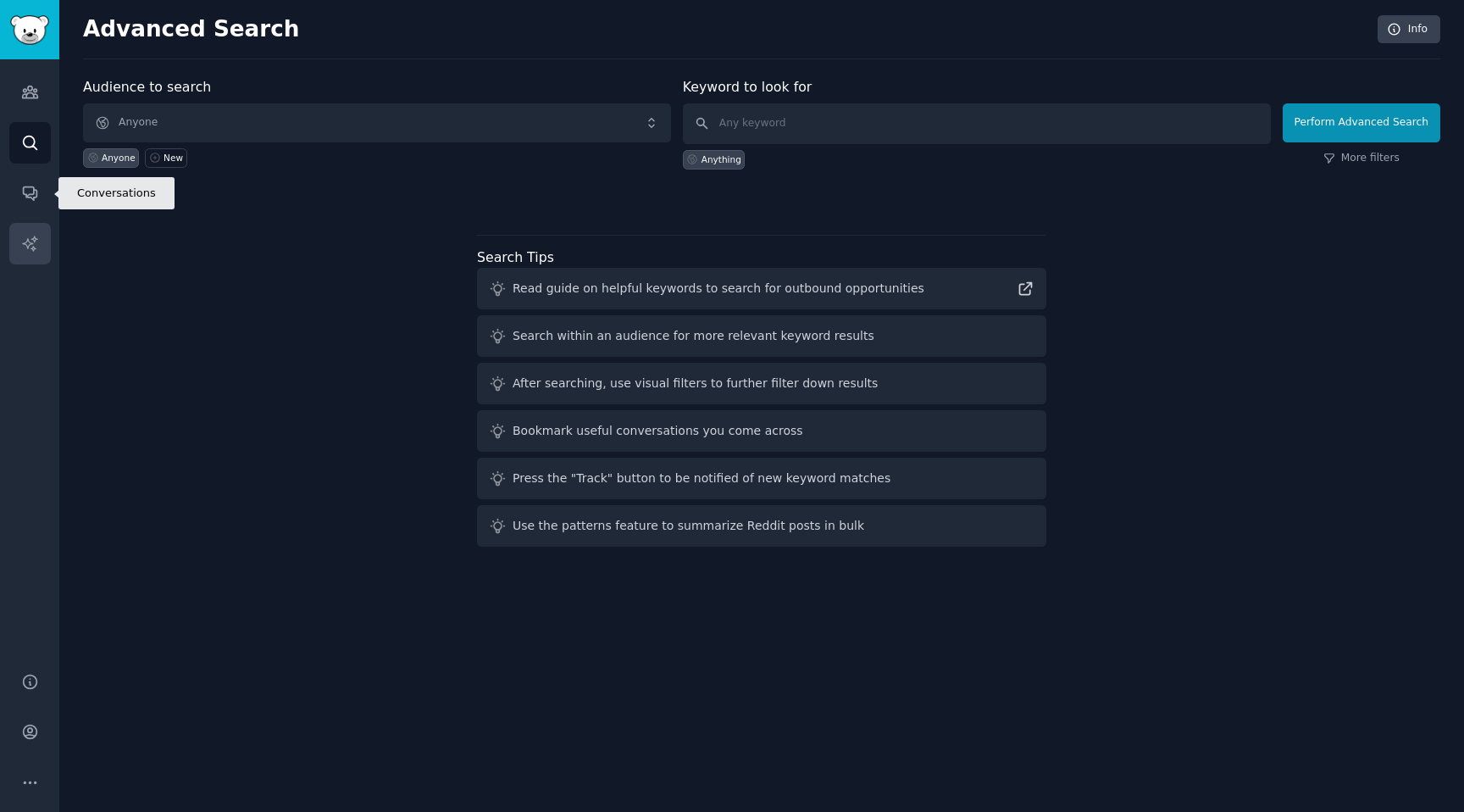
click at [41, 233] on link "AI Reports" at bounding box center [30, 244] width 42 height 42
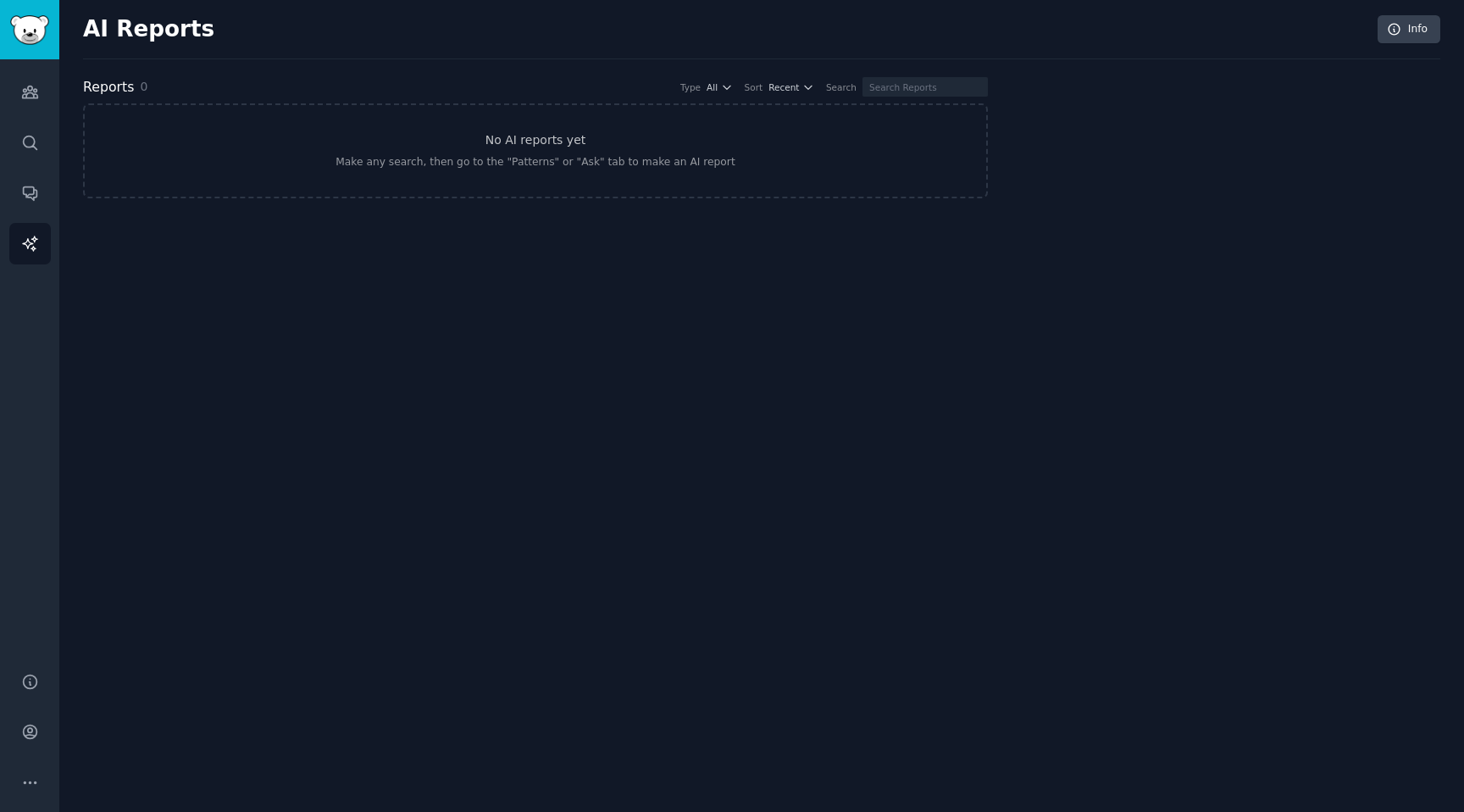
click at [96, 236] on div "AI Reports Info Reports 0 Type All Sort Recent Search No AI reports yet Make an…" at bounding box center [762, 406] width 1405 height 812
click at [97, 237] on div "AI Reports Info Reports 0 Type All Sort Recent Search No AI reports yet Make an…" at bounding box center [762, 406] width 1405 height 812
click at [15, 99] on link "Audiences" at bounding box center [30, 92] width 42 height 42
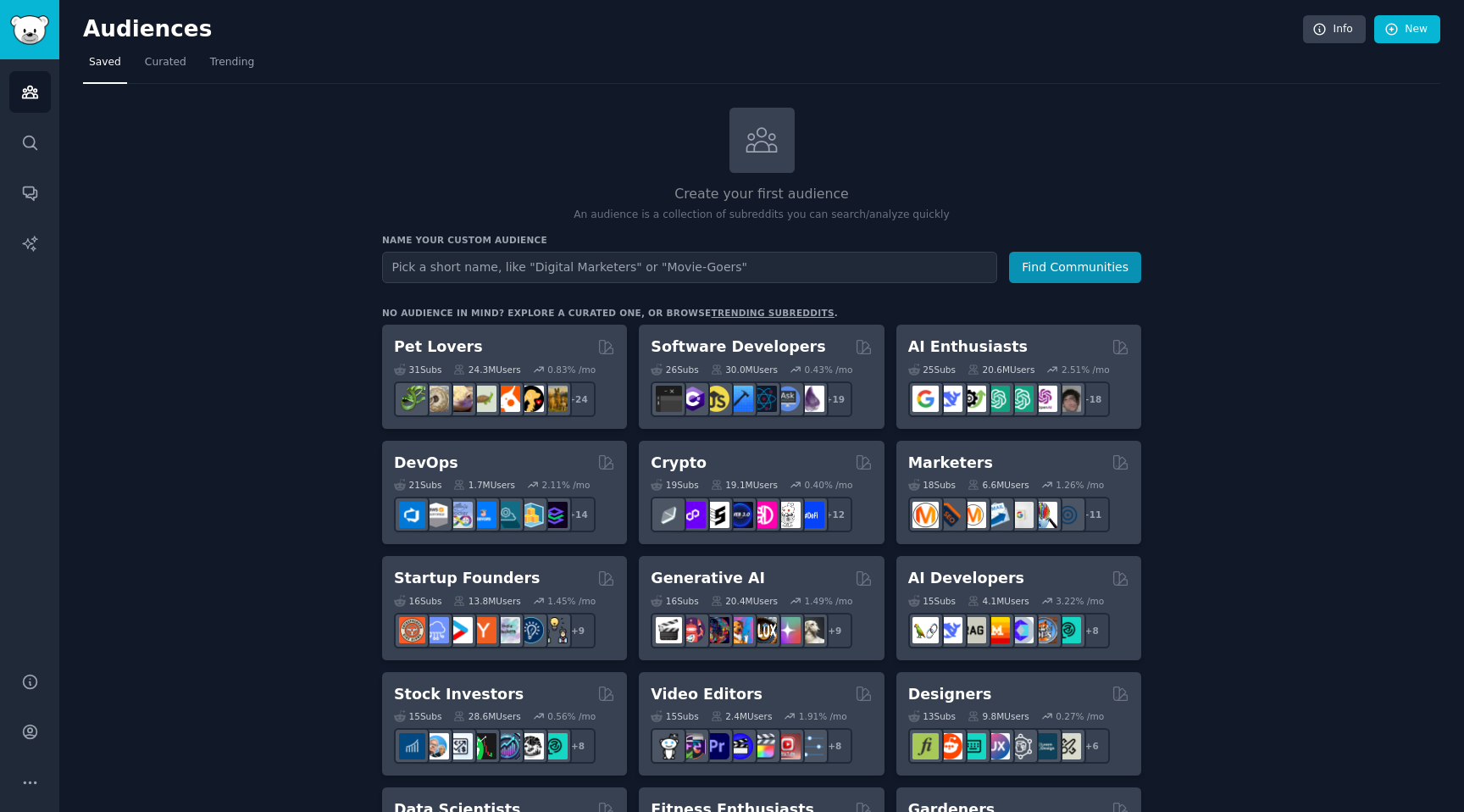
click at [518, 111] on div "Create your first audience An audience is a collection of subreddits you can se…" at bounding box center [761, 165] width 759 height 116
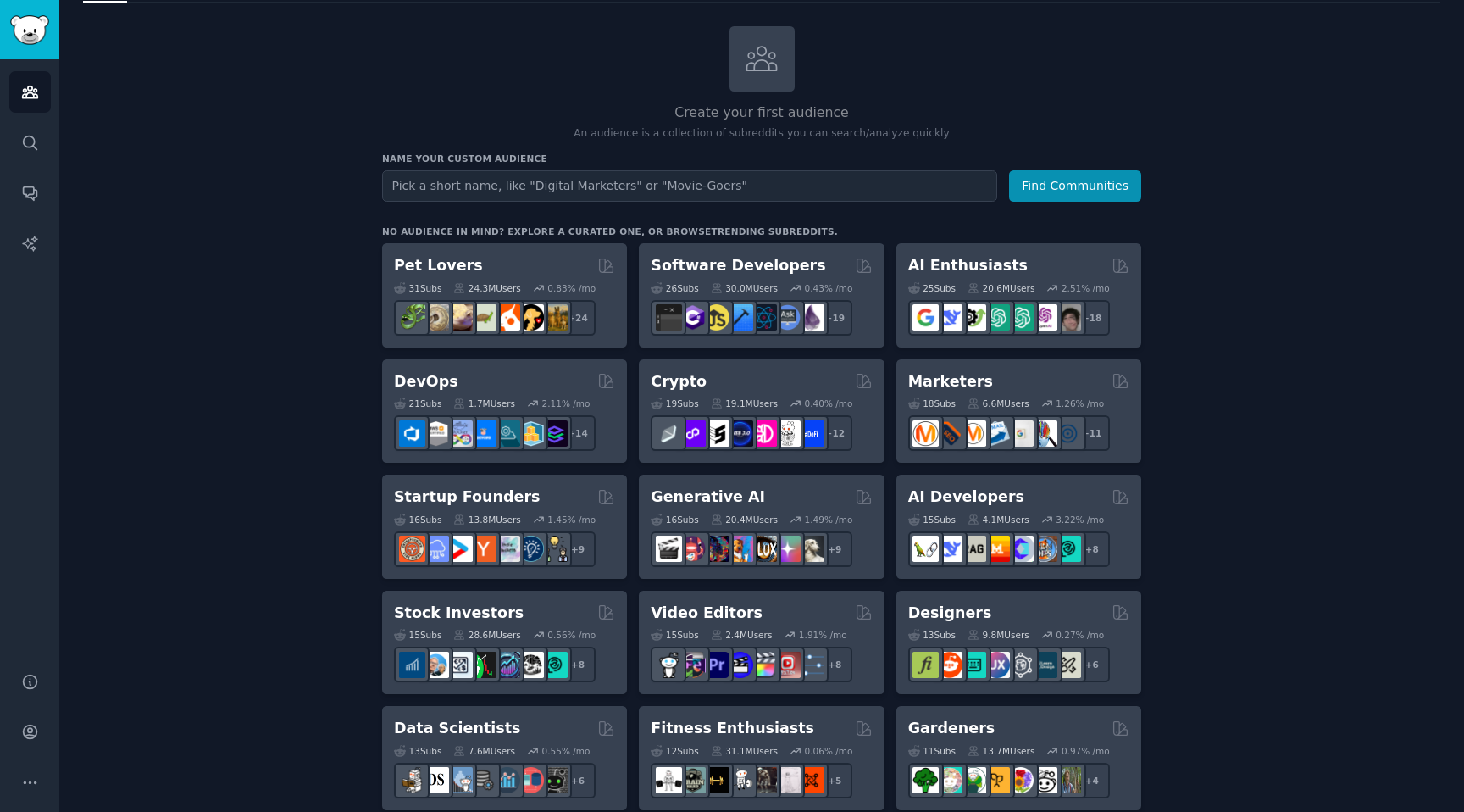
scroll to position [80, 0]
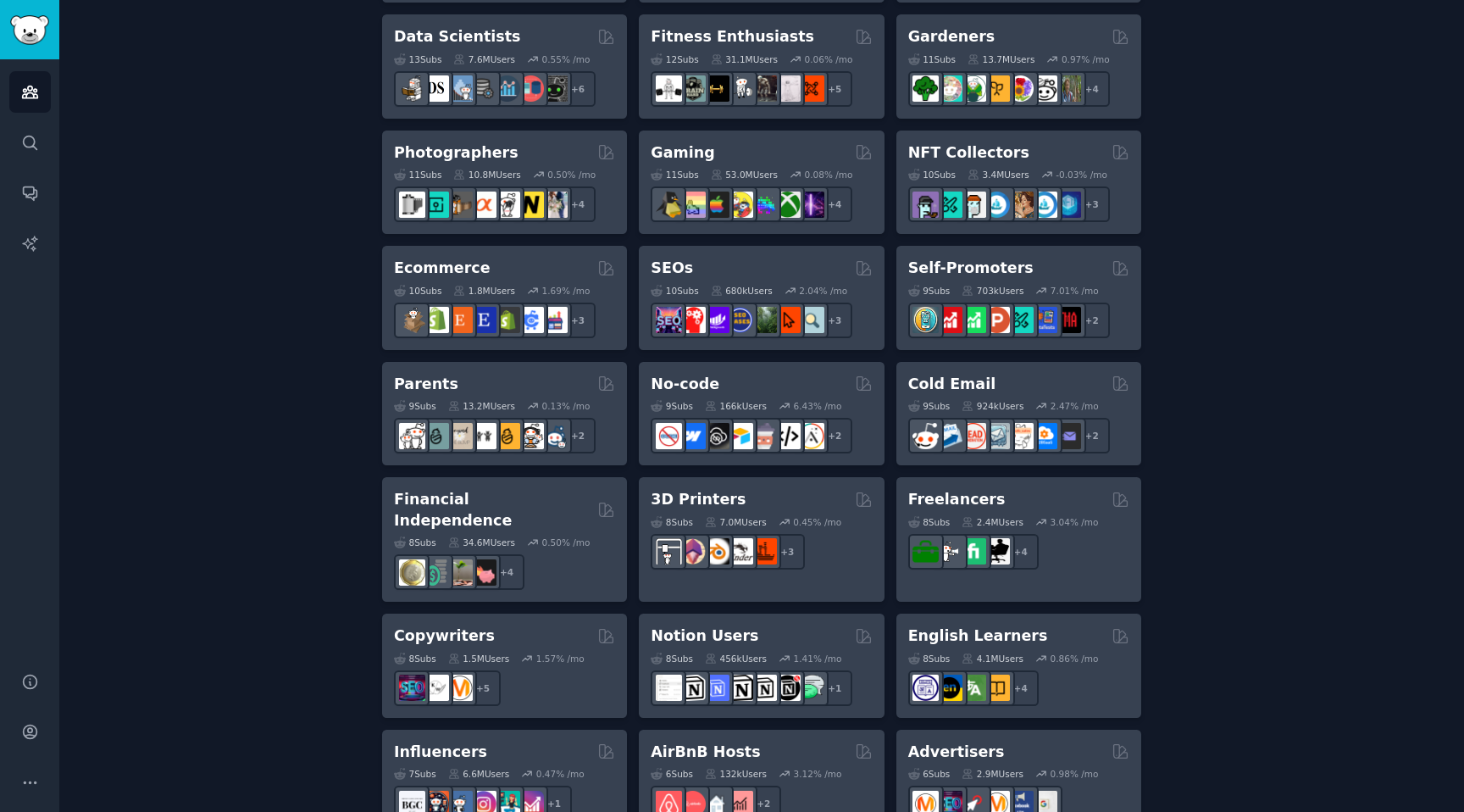
scroll to position [789, 0]
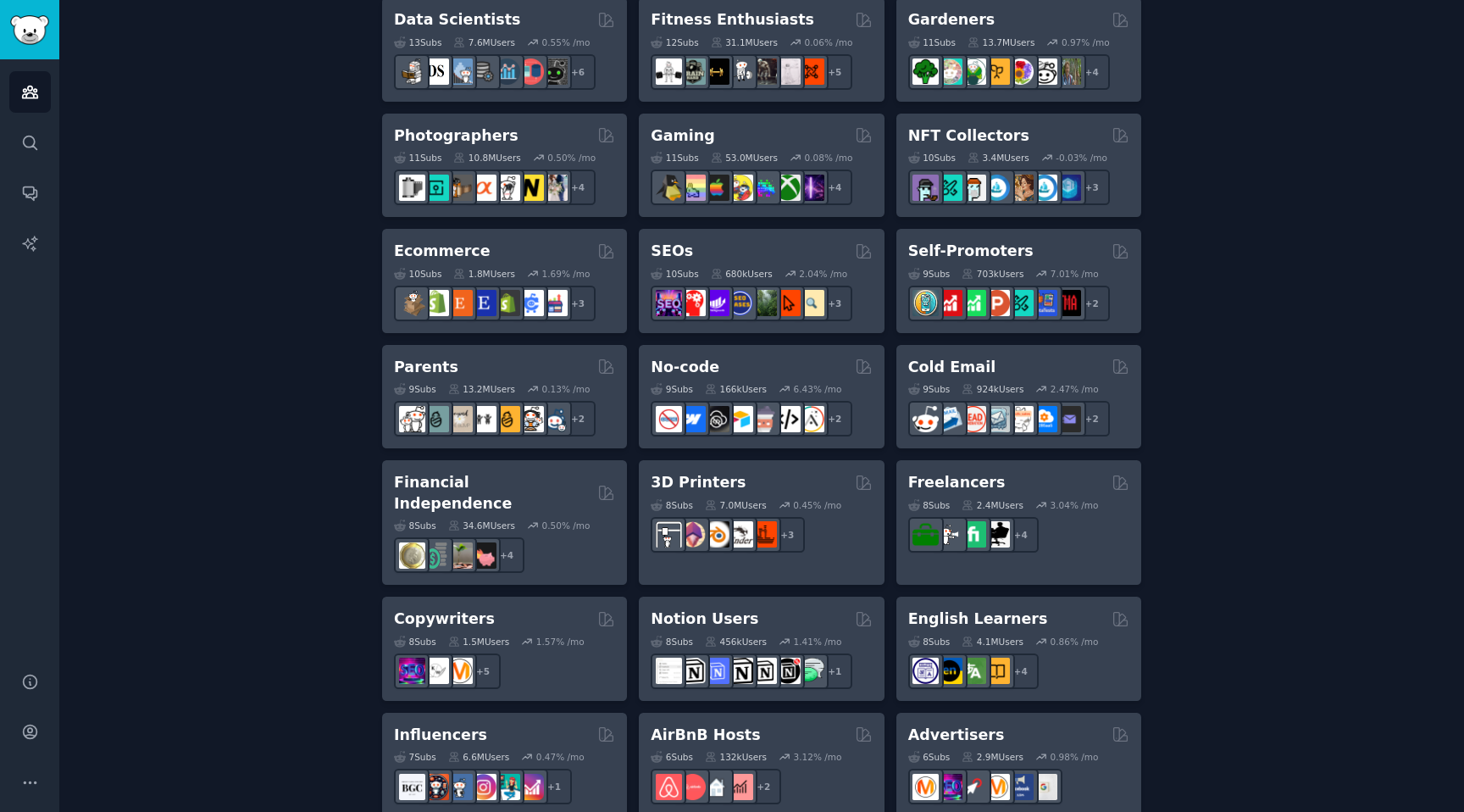
click at [1280, 437] on div "Create your first audience An audience is a collection of subreddits you can se…" at bounding box center [761, 241] width 1357 height 1845
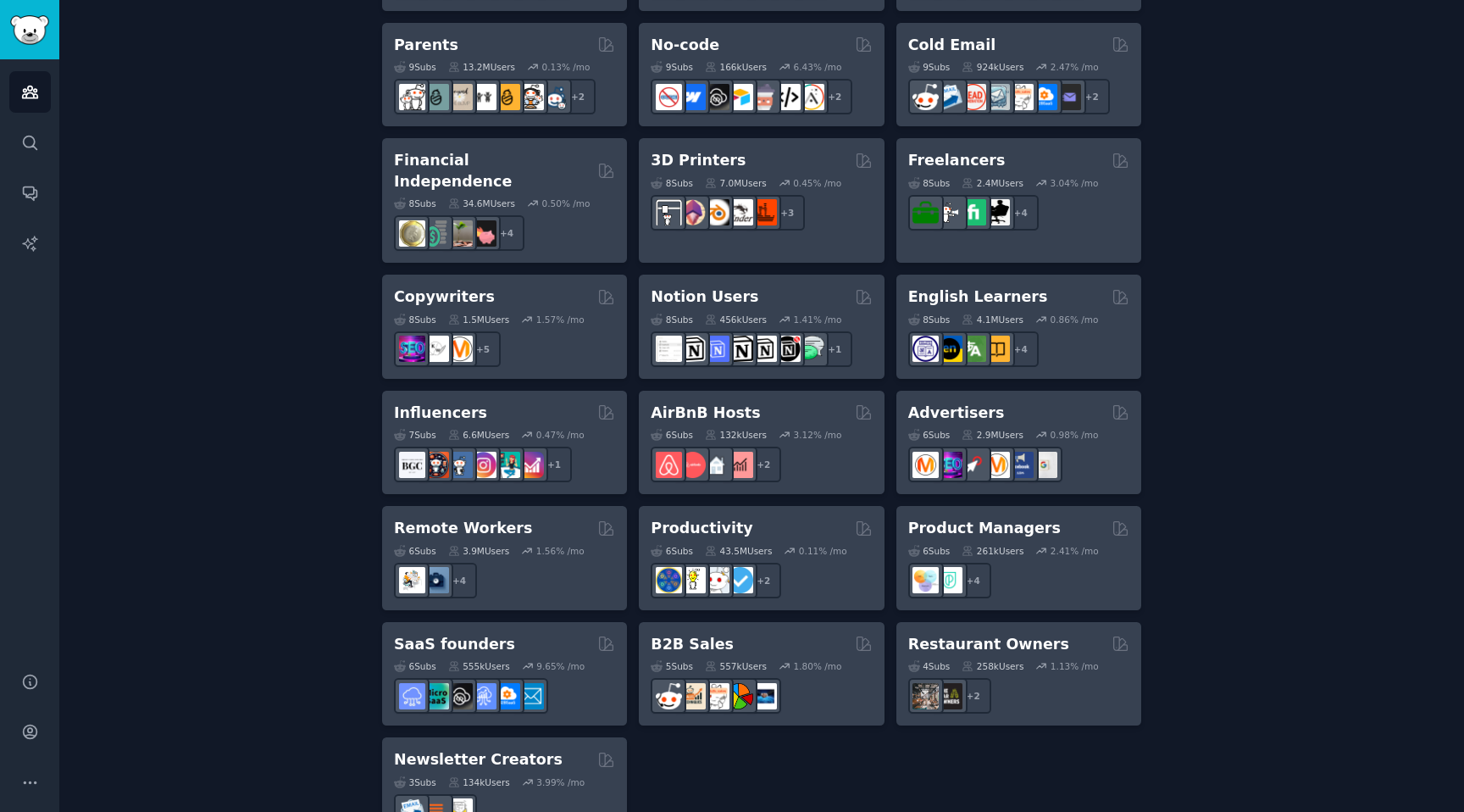
scroll to position [1143, 0]
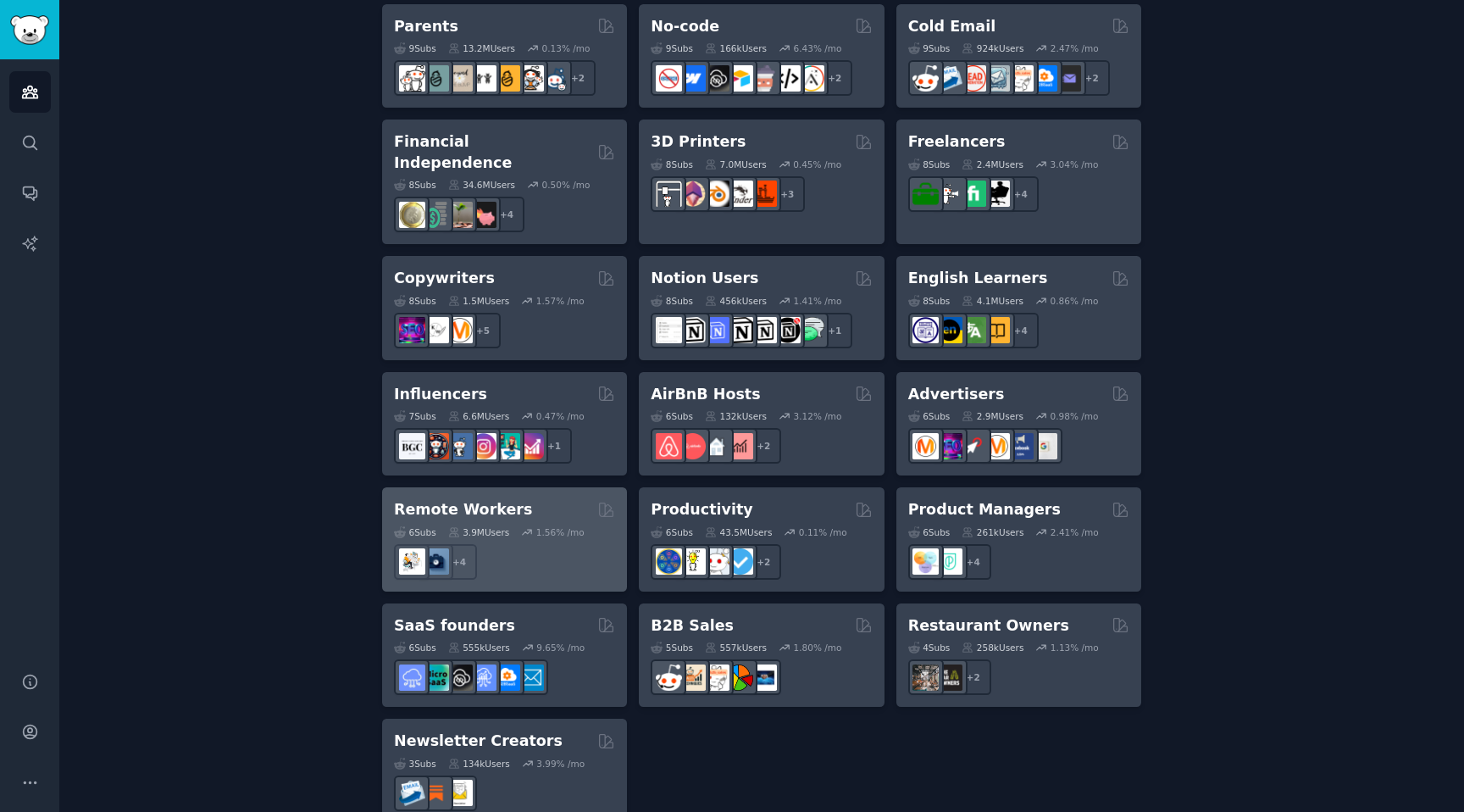
click at [496, 499] on h2 "Remote Workers" at bounding box center [462, 509] width 139 height 21
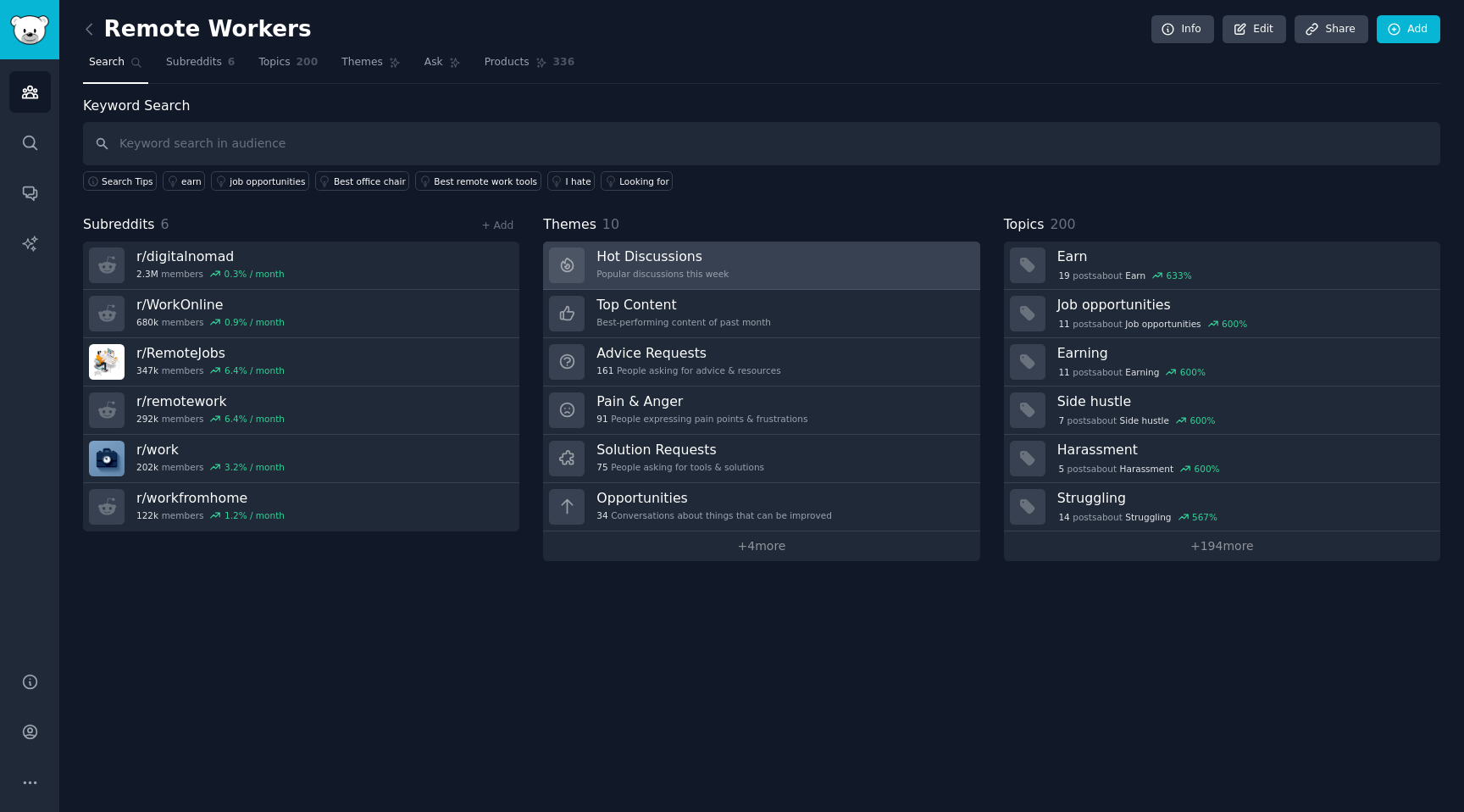
click at [692, 268] on div "Popular discussions this week" at bounding box center [663, 274] width 133 height 12
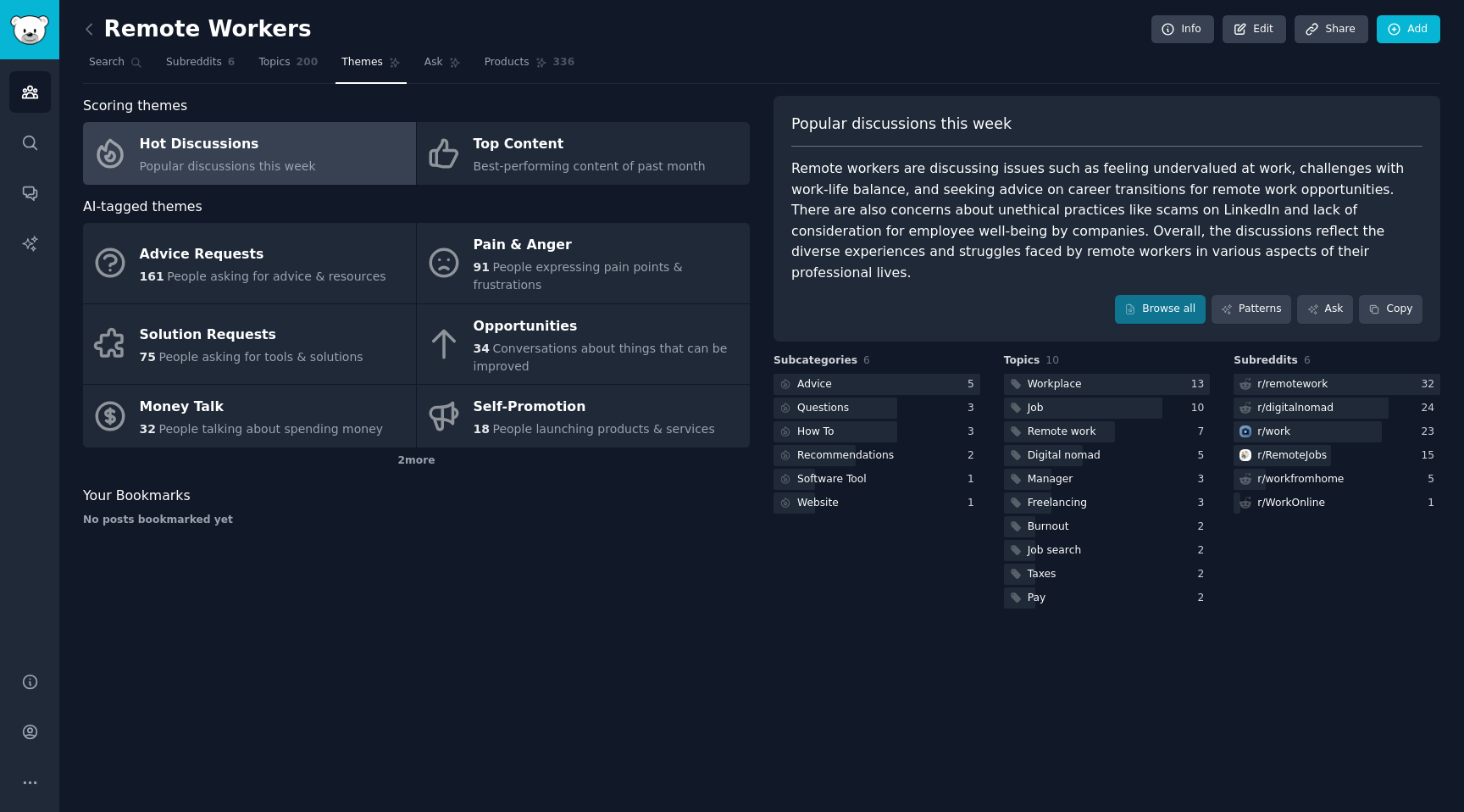
click at [1153, 304] on div "Popular discussions this week Remote workers are discussing issues such as feel…" at bounding box center [1106, 218] width 667 height 246
click at [1153, 297] on link "Browse all" at bounding box center [1160, 309] width 91 height 29
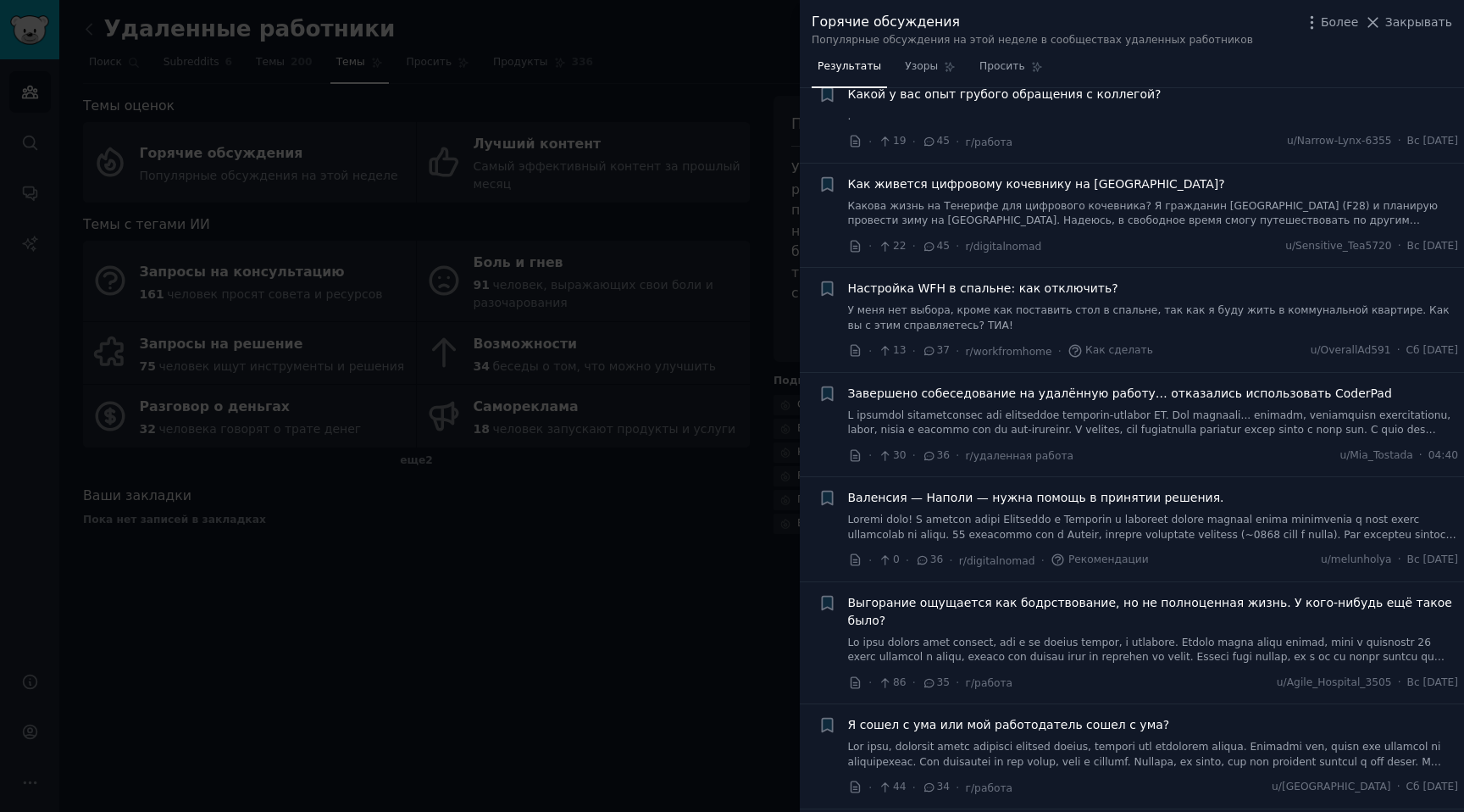
scroll to position [1489, 0]
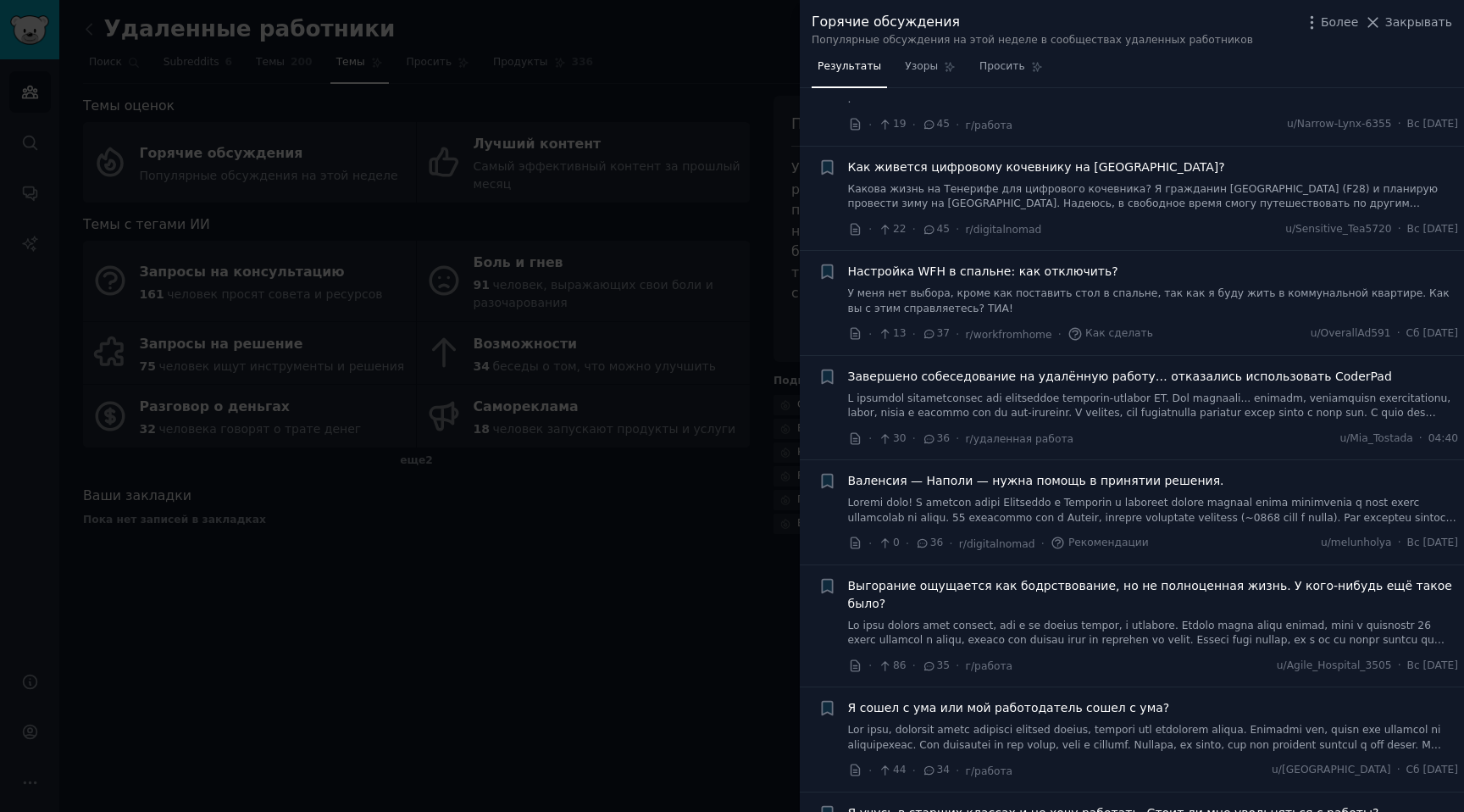
click at [977, 370] on font "Завершено собеседование на удалённую работу… отказались использовать CoderPad" at bounding box center [1120, 377] width 544 height 14
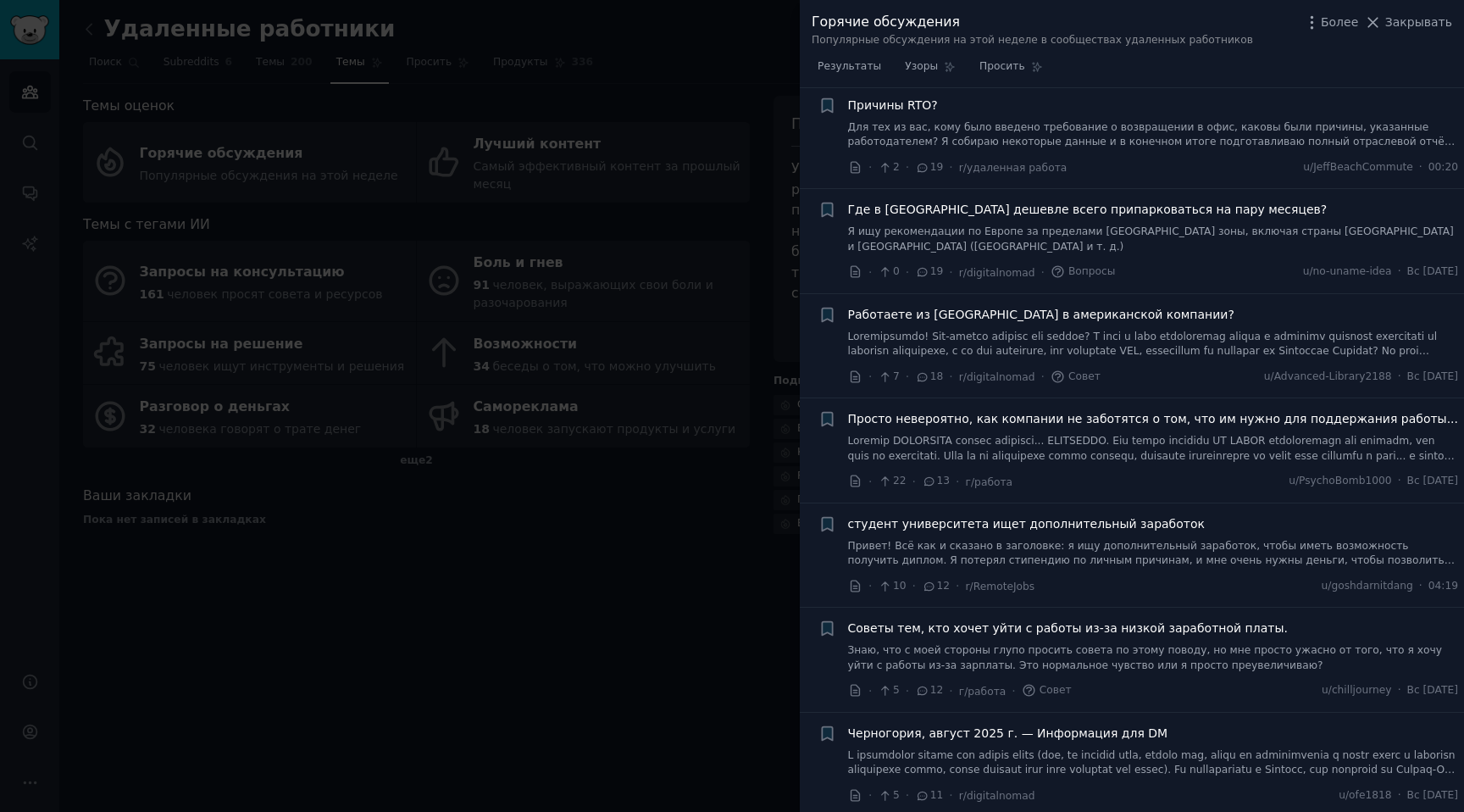
scroll to position [3259, 0]
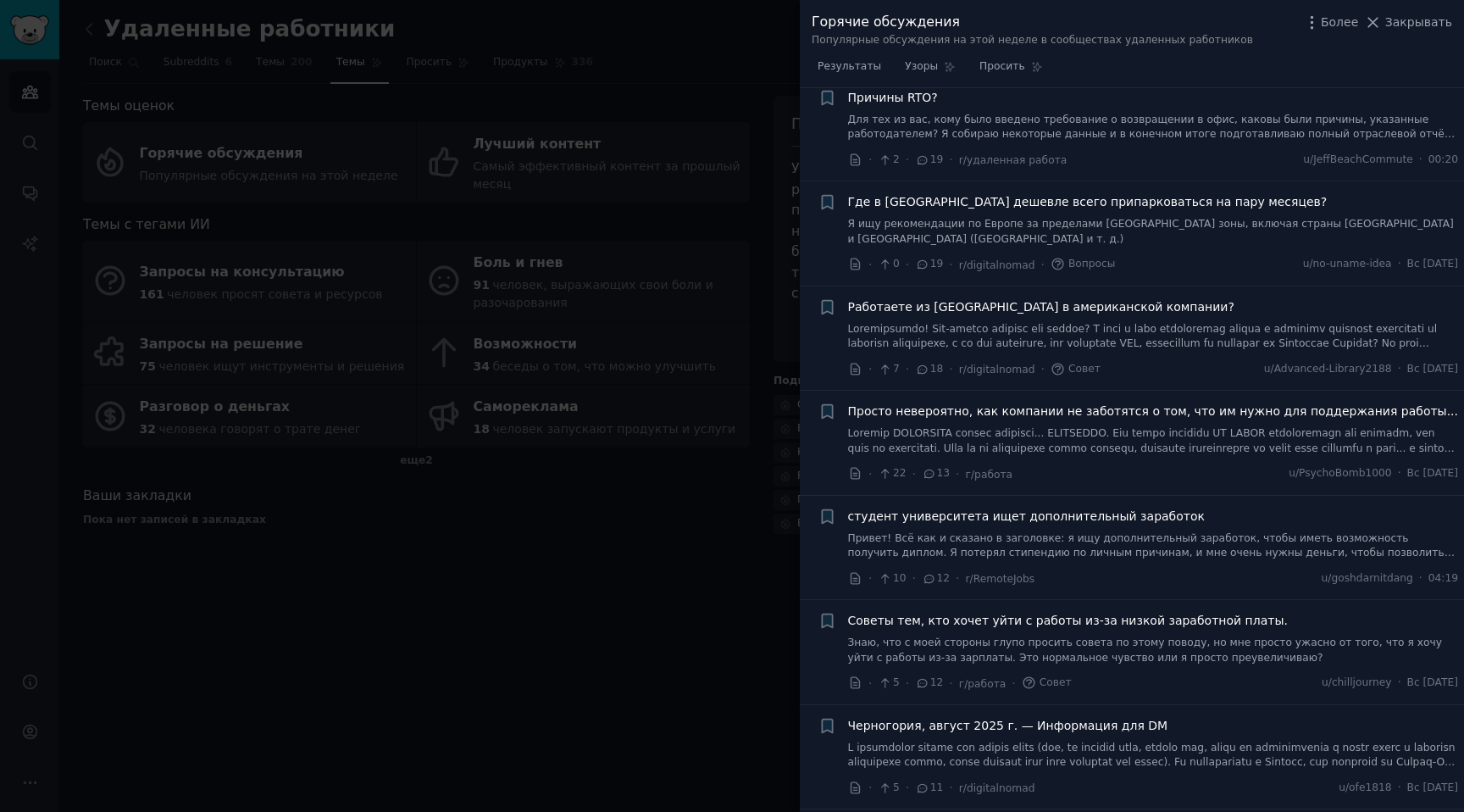
click at [1181, 408] on div "Просто невероятно, как компании не заботятся о том, что им нужно для поддержани…" at bounding box center [1153, 442] width 611 height 81
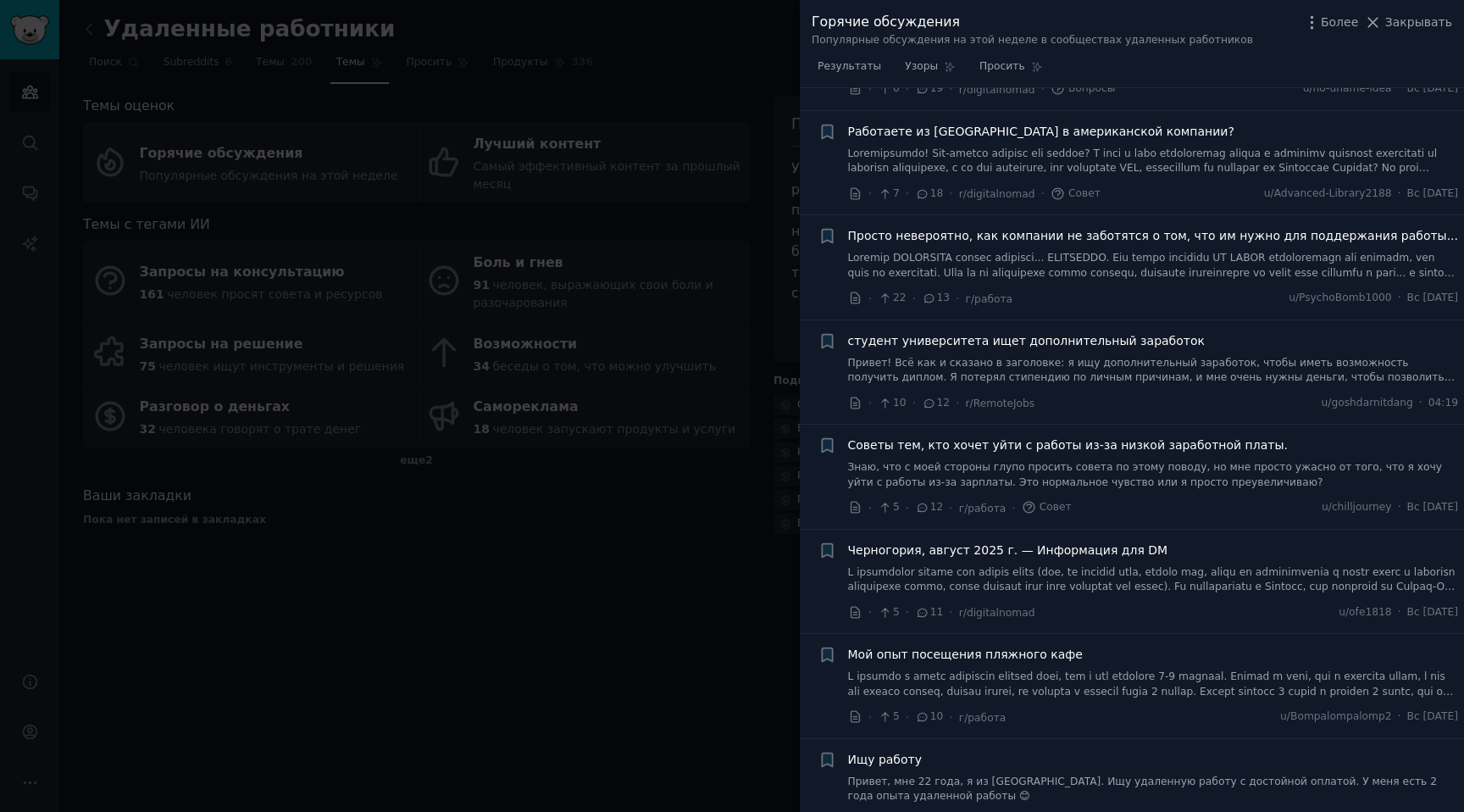
scroll to position [3439, 0]
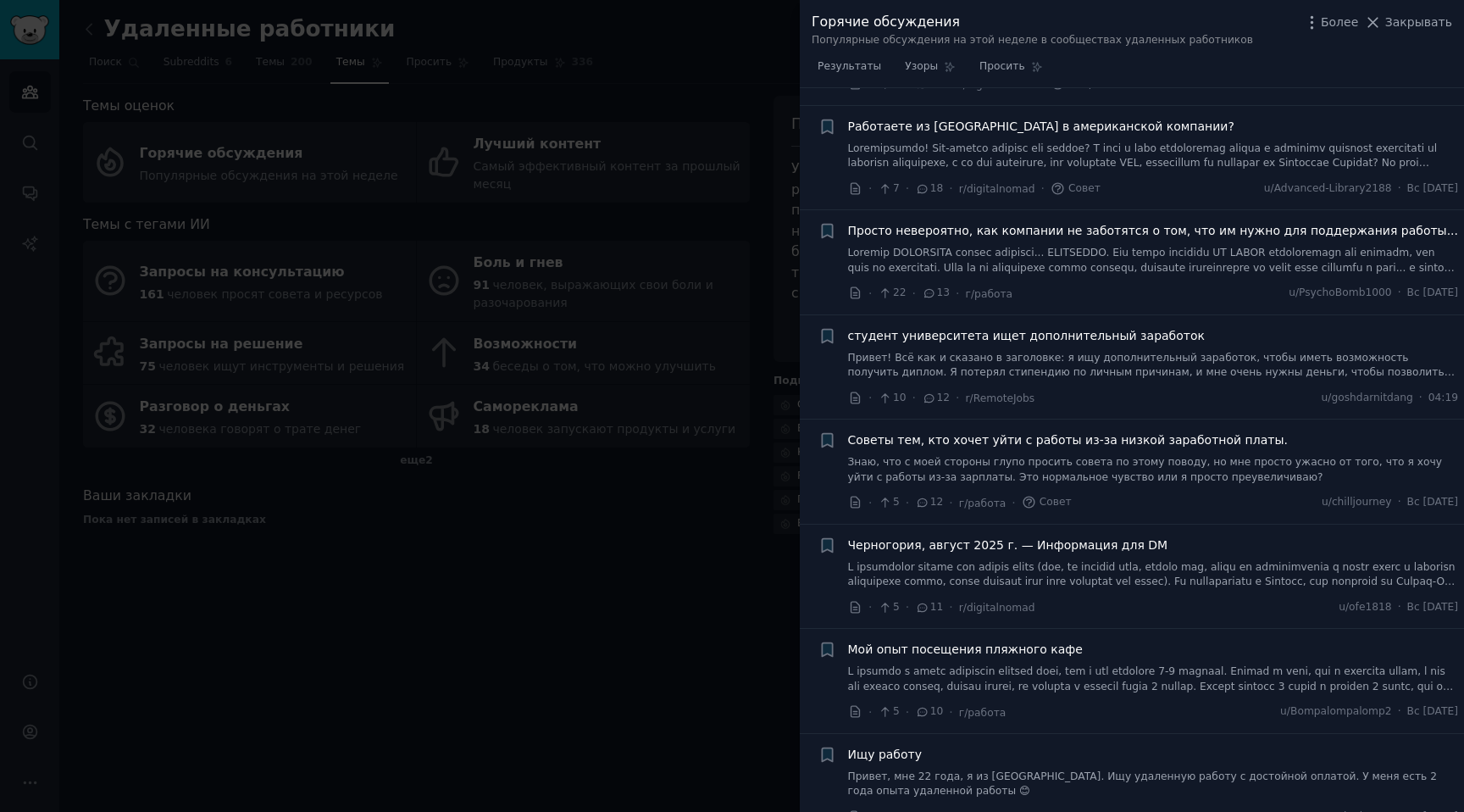
click at [1215, 494] on div "· 5 · 12 · г/работа · Совет u/chilljourney · Вс 31.08.2025" at bounding box center [1153, 503] width 611 height 18
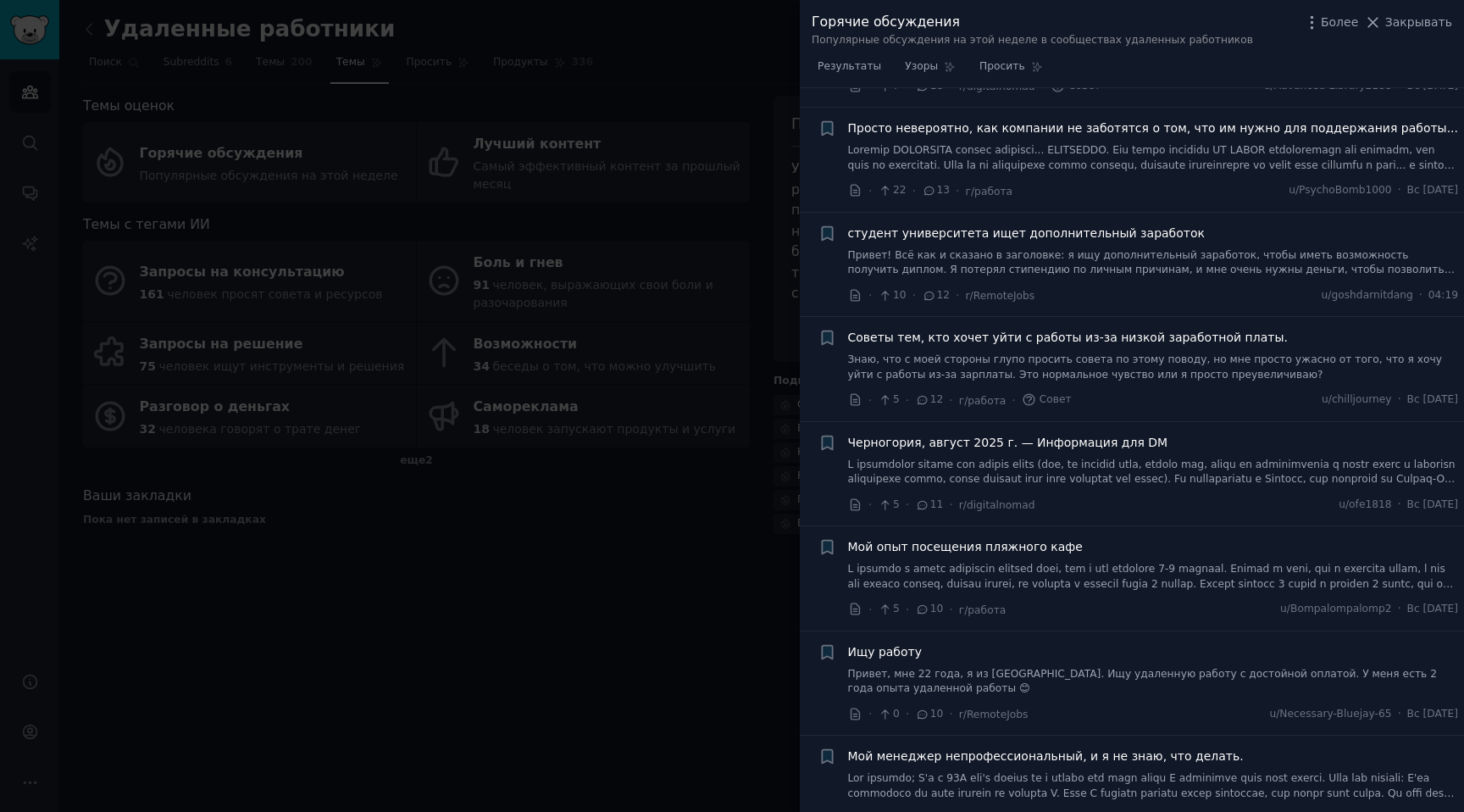
scroll to position [3545, 0]
click at [1207, 470] on li "+ Черногория, август 2025 г. — Информация для DM · 5 · 11 · r/digitalnomad u/of…" at bounding box center [1132, 470] width 665 height 105
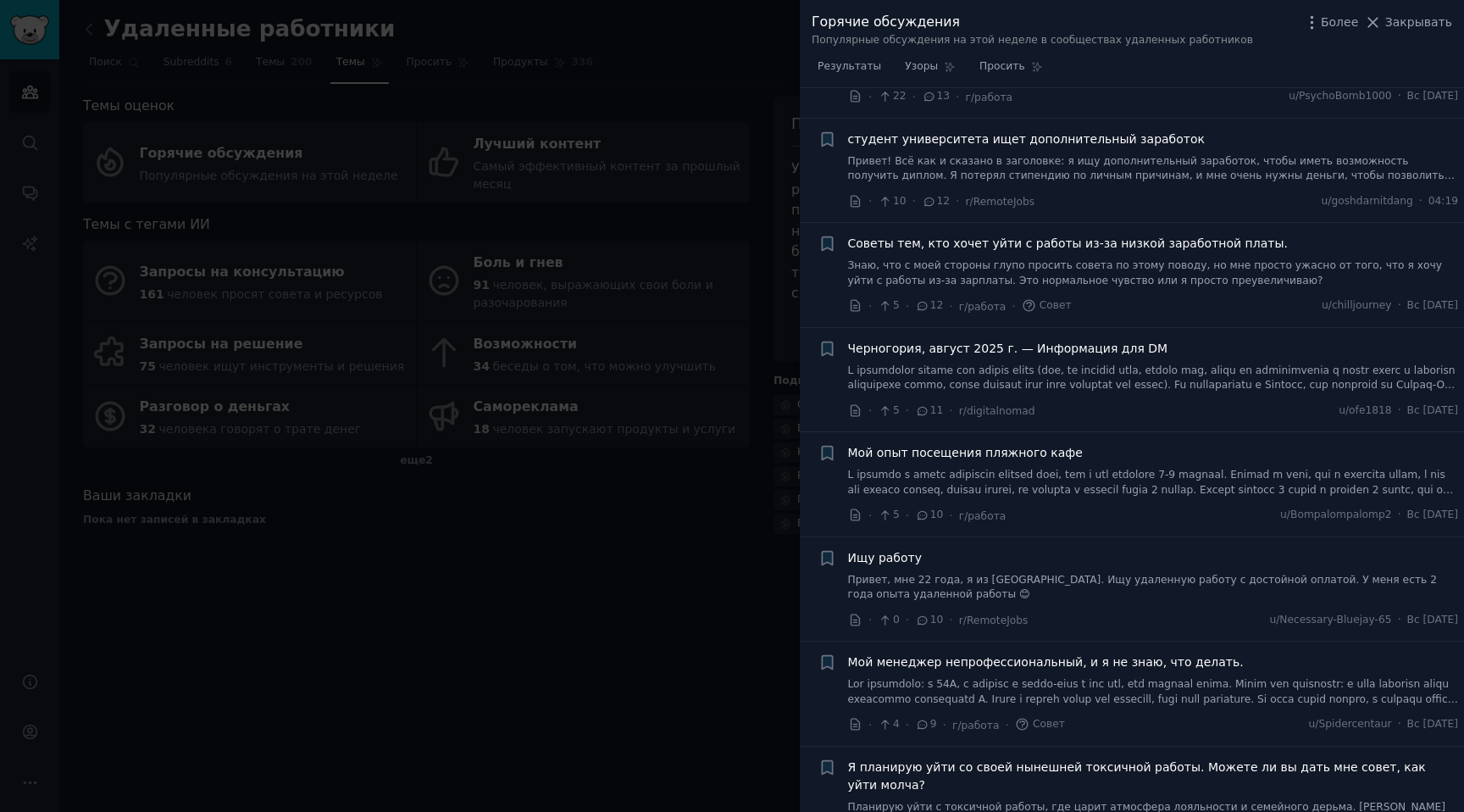
scroll to position [3647, 0]
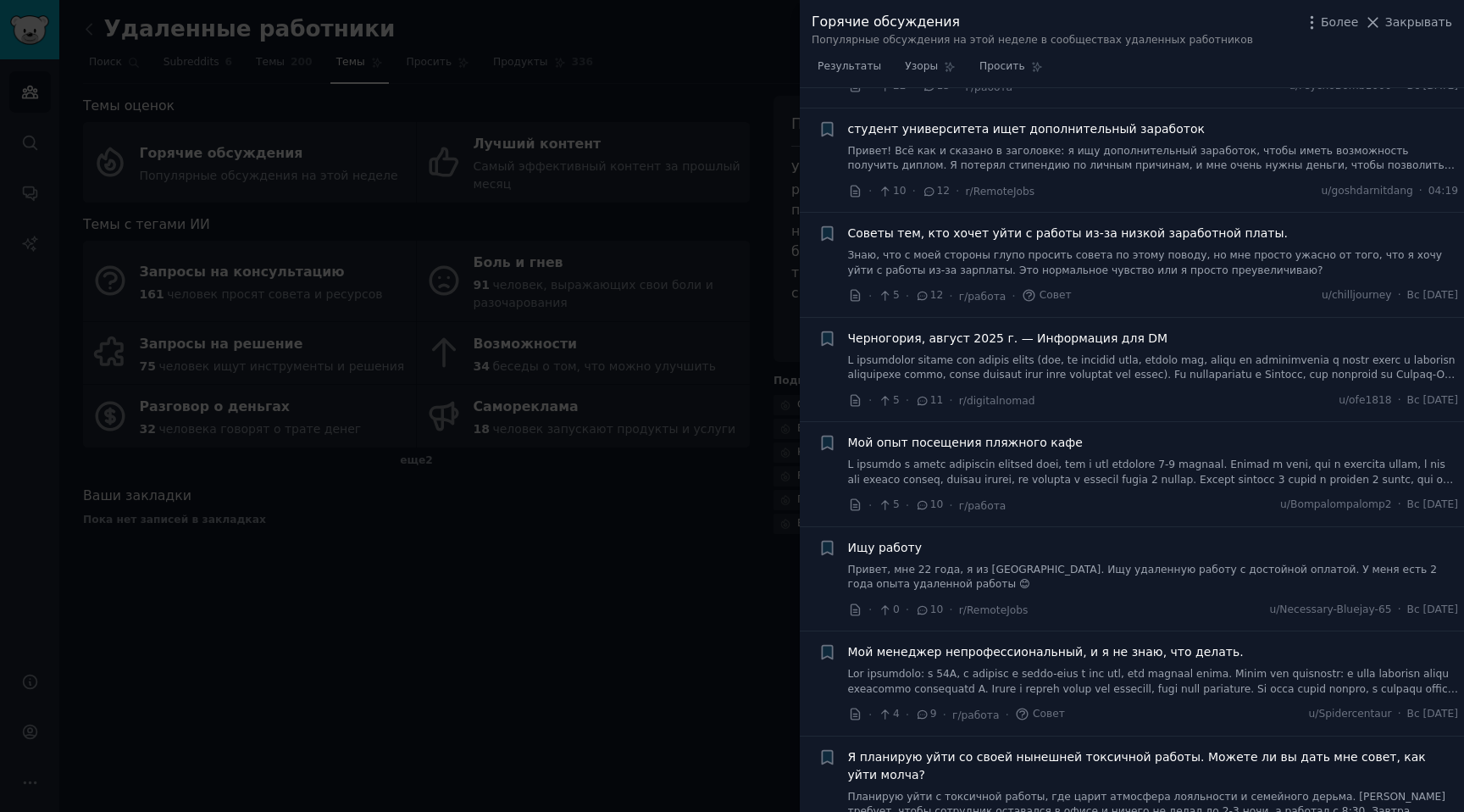
click at [1123, 469] on li "+ Мой опыт посещения пляжного кафе · 5 · 10 · г/работа u/Bompalompalomp2 · Вс 3…" at bounding box center [1132, 473] width 665 height 105
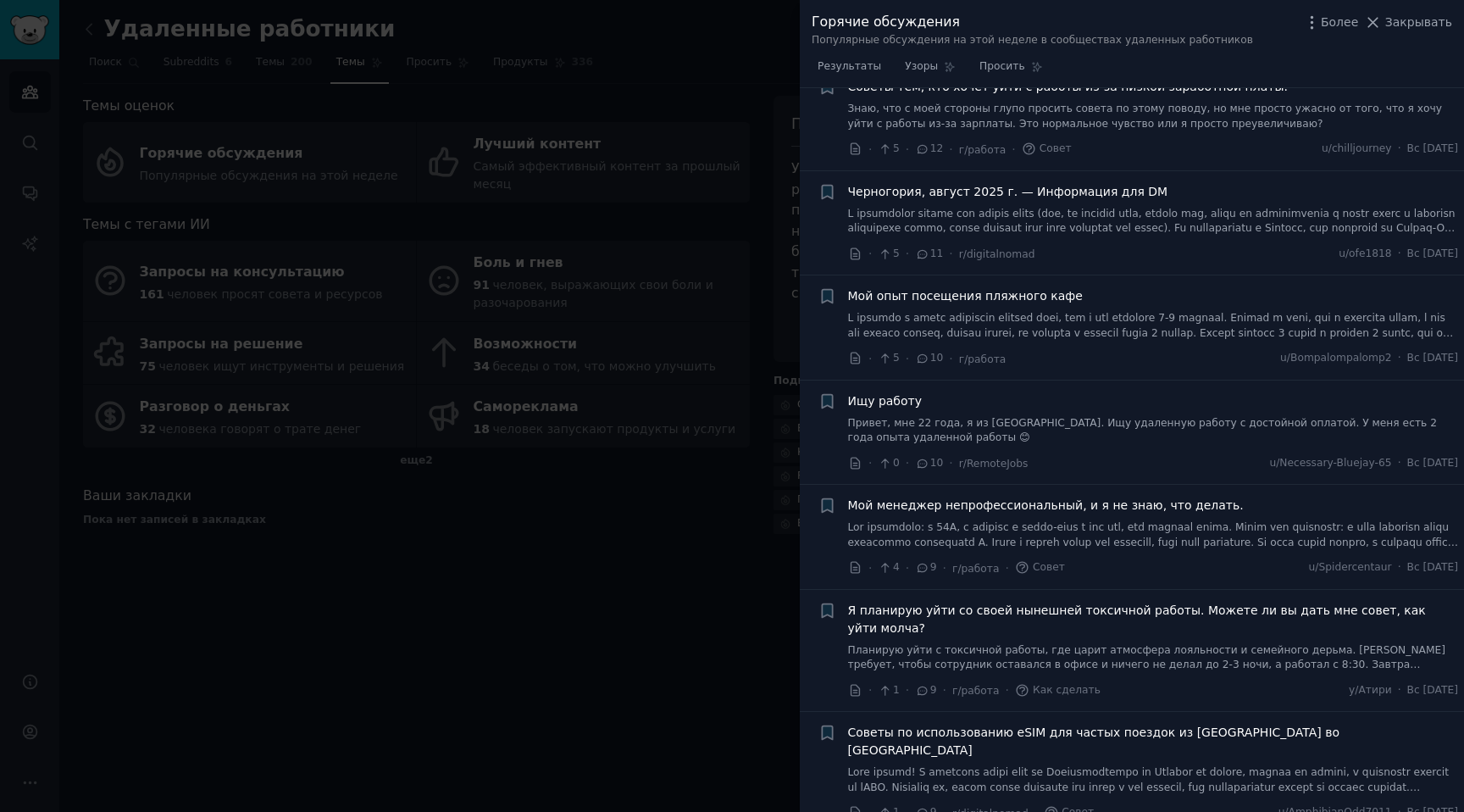
scroll to position [3802, 0]
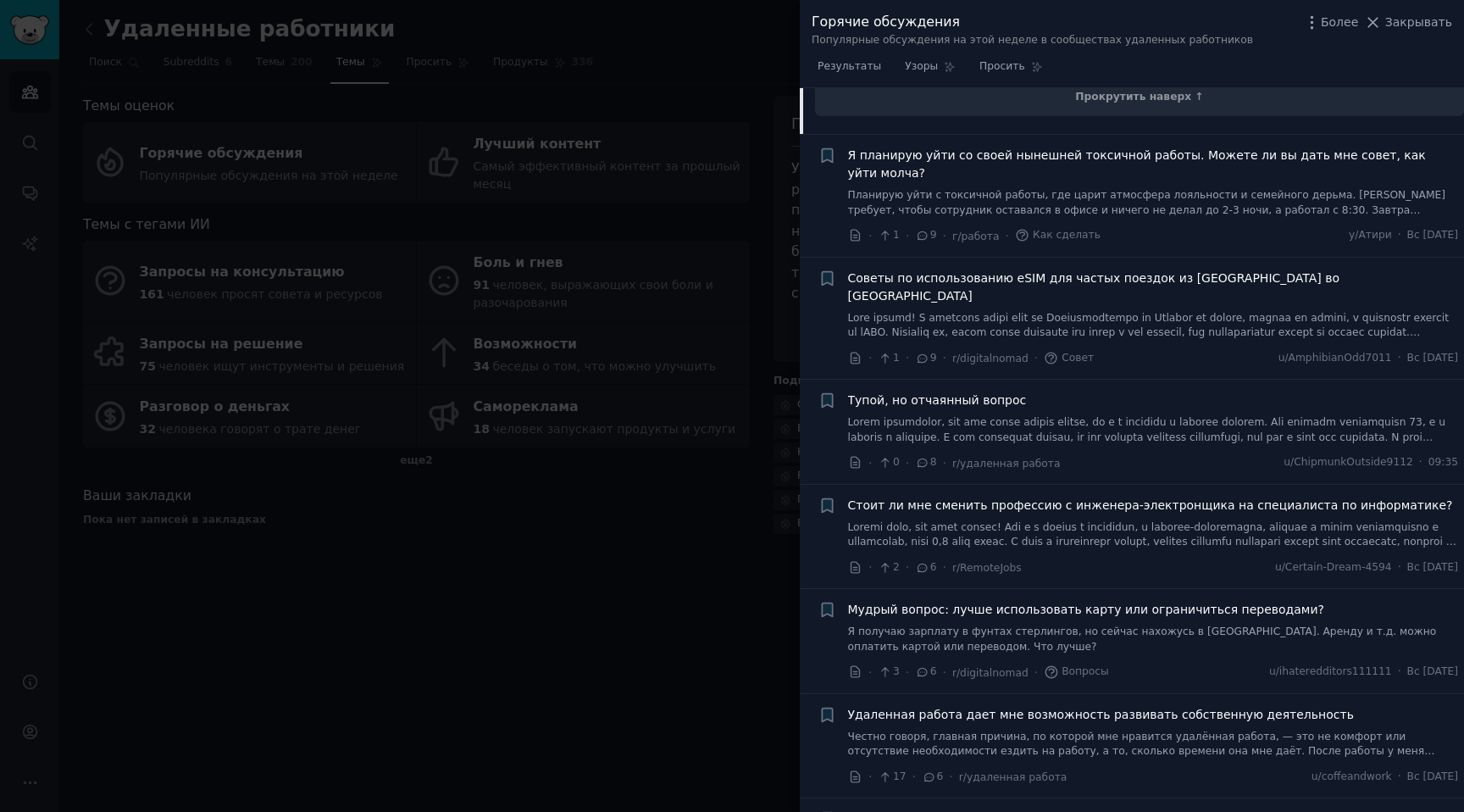
scroll to position [5364, 0]
click at [1134, 390] on div "Тупой, но отчаянный вопрос" at bounding box center [1153, 399] width 611 height 18
click at [1127, 414] on font at bounding box center [1146, 457] width 597 height 87
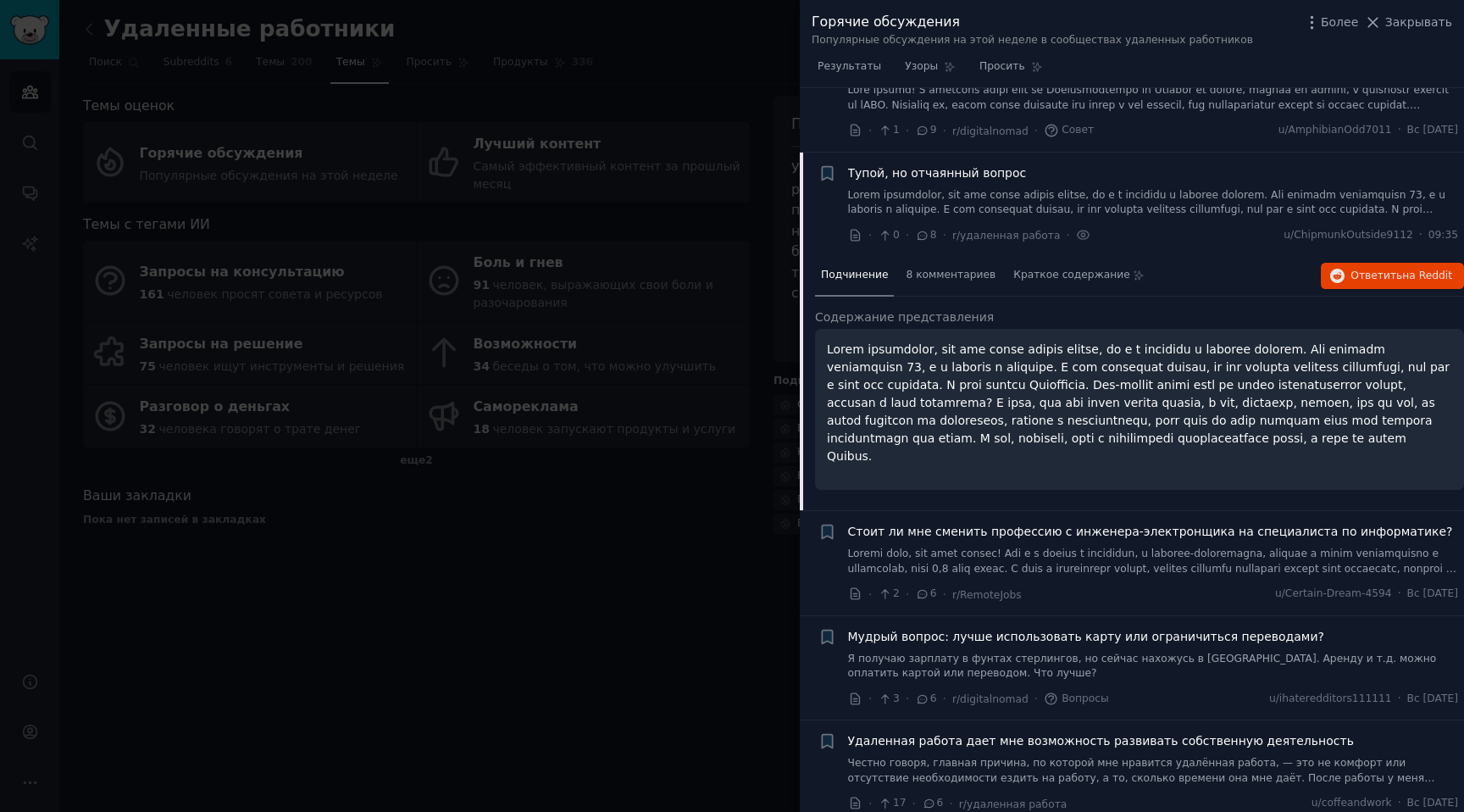
scroll to position [4061, 0]
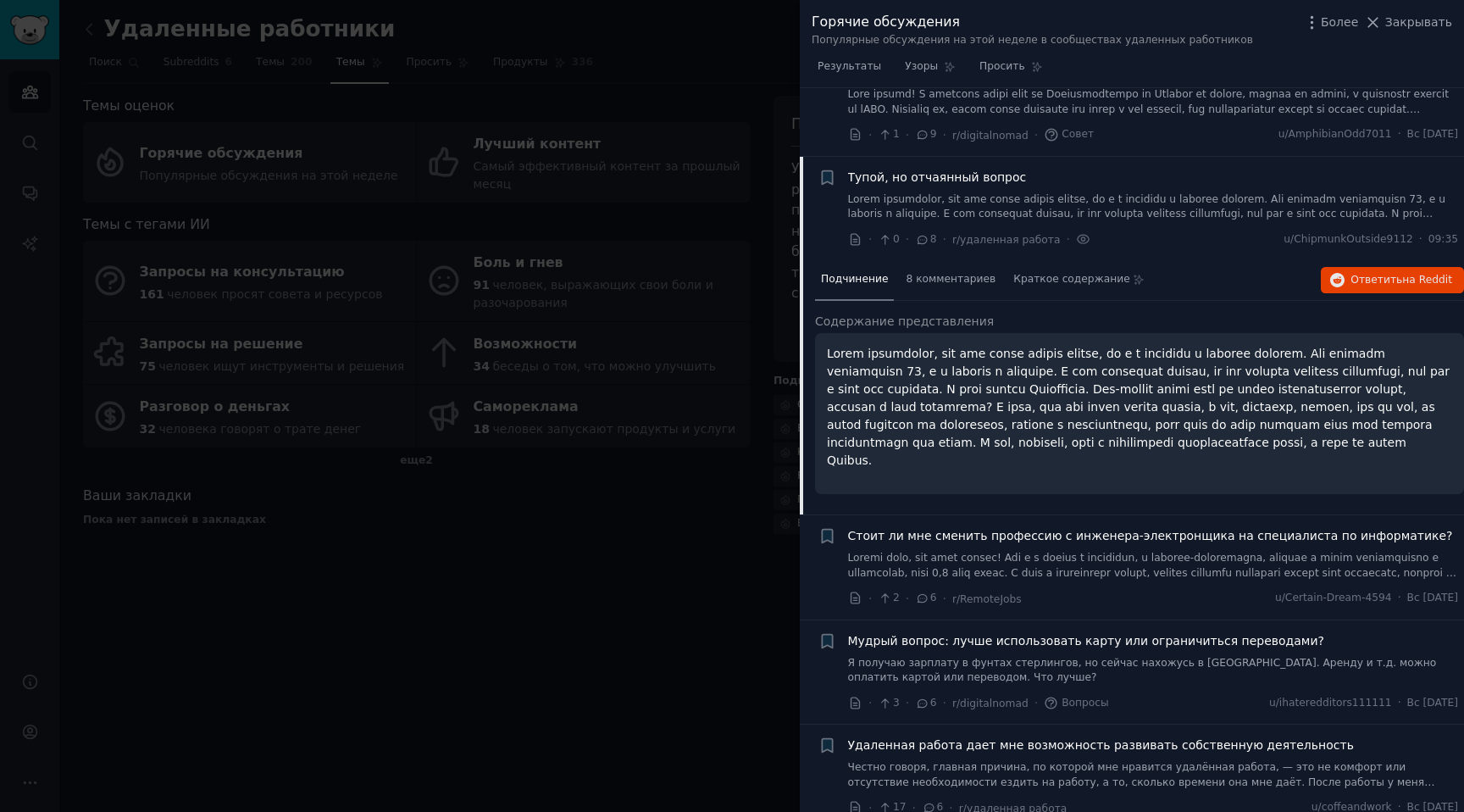
click at [1136, 399] on p at bounding box center [1140, 406] width 626 height 125
click at [1125, 399] on p at bounding box center [1140, 406] width 626 height 125
click at [1128, 400] on p at bounding box center [1140, 406] width 626 height 125
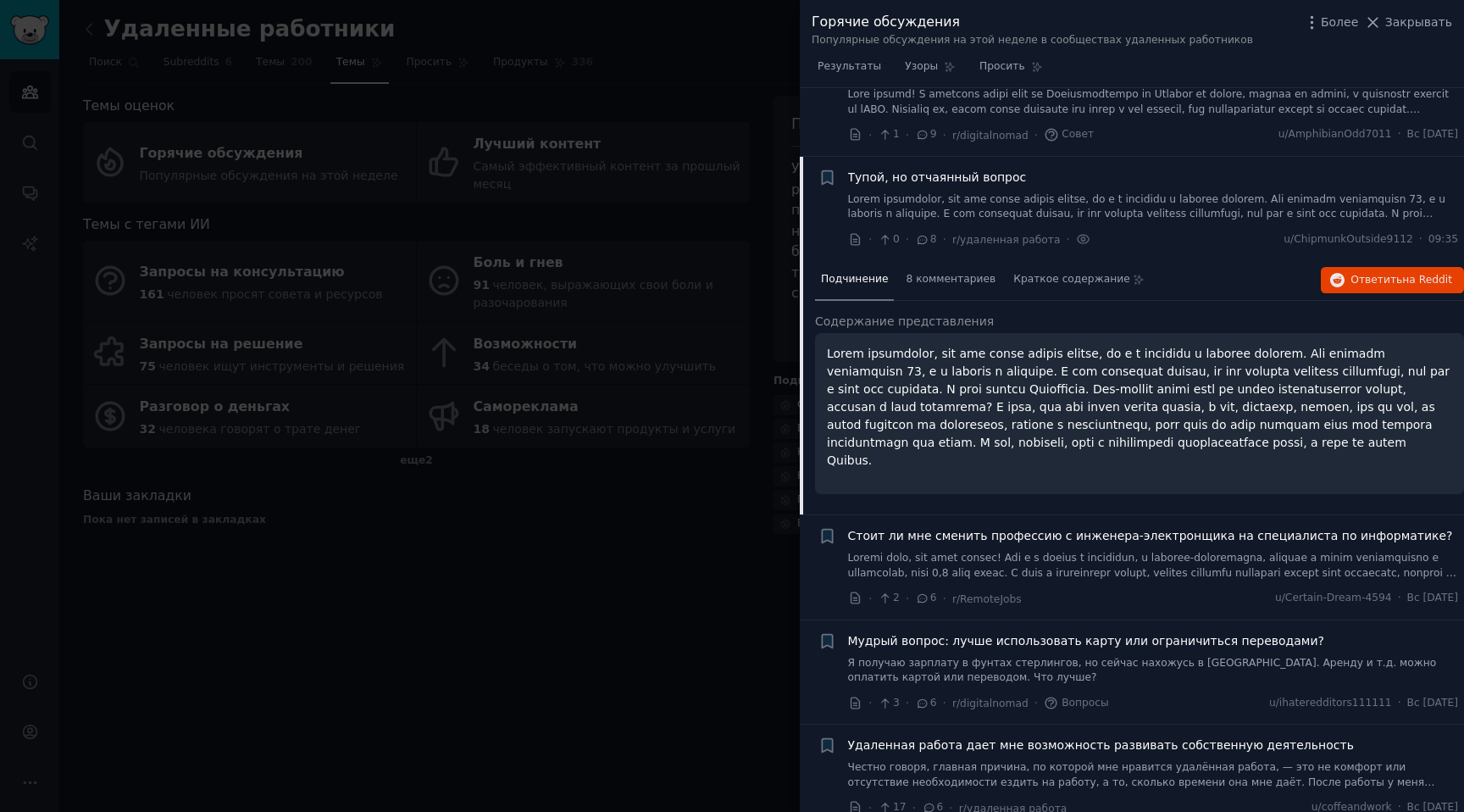
click at [1128, 400] on p at bounding box center [1140, 406] width 626 height 125
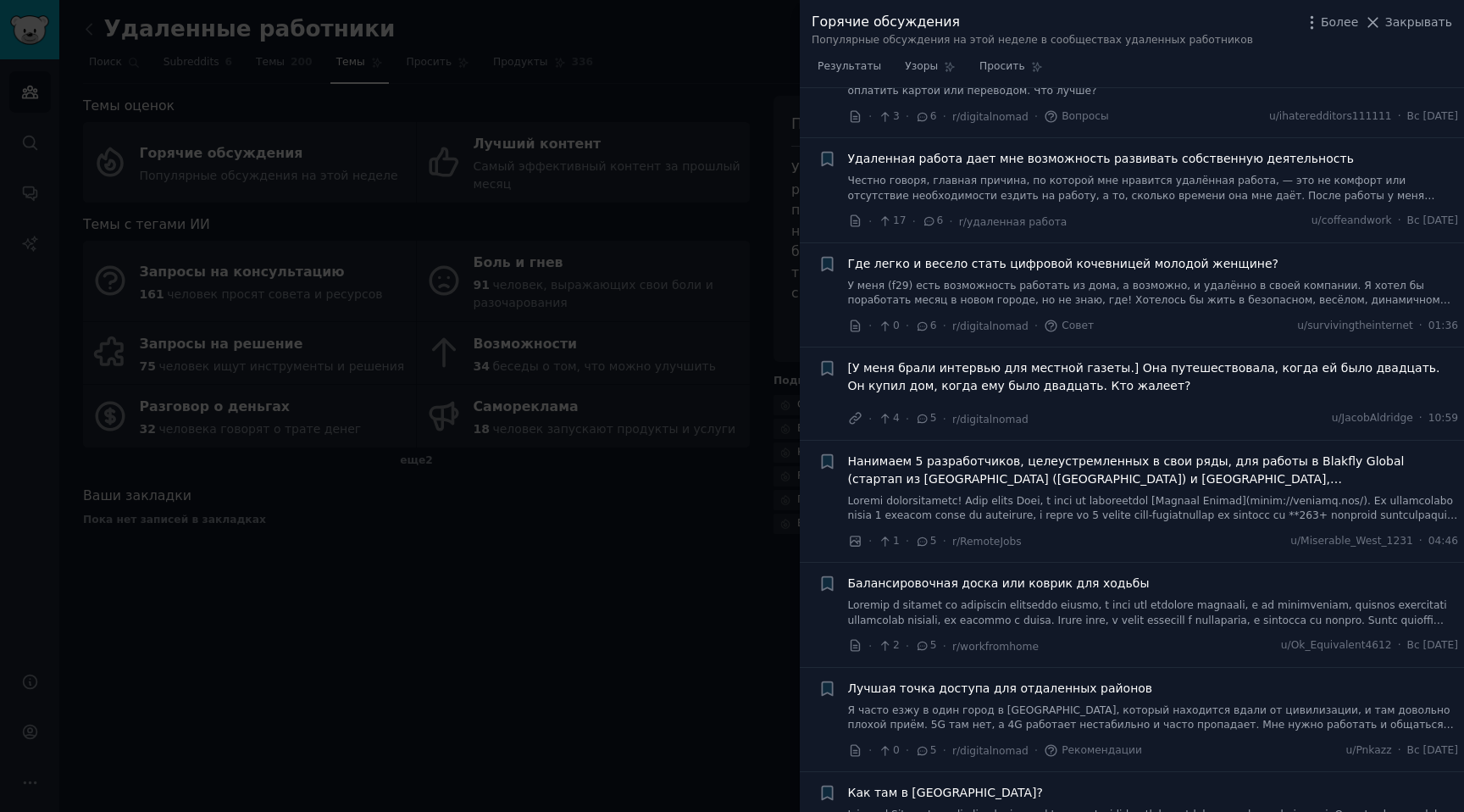
scroll to position [4650, 0]
